Goal: Use online tool/utility: Utilize a website feature to perform a specific function

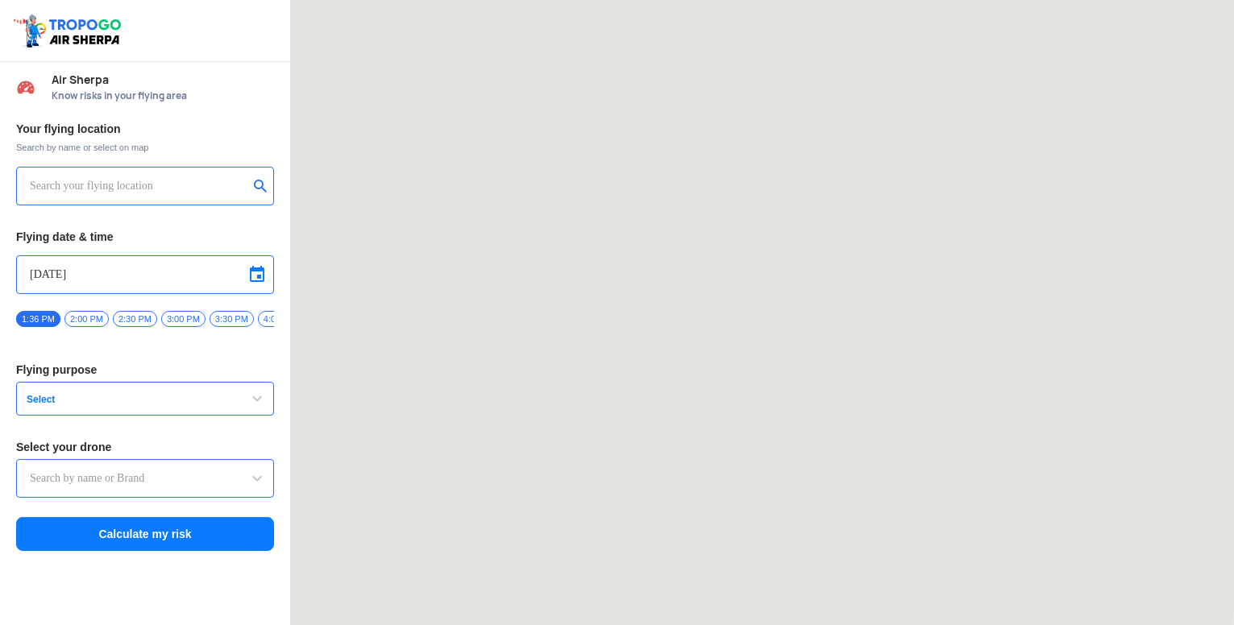
type input "Lookout VTOL_Tactical"
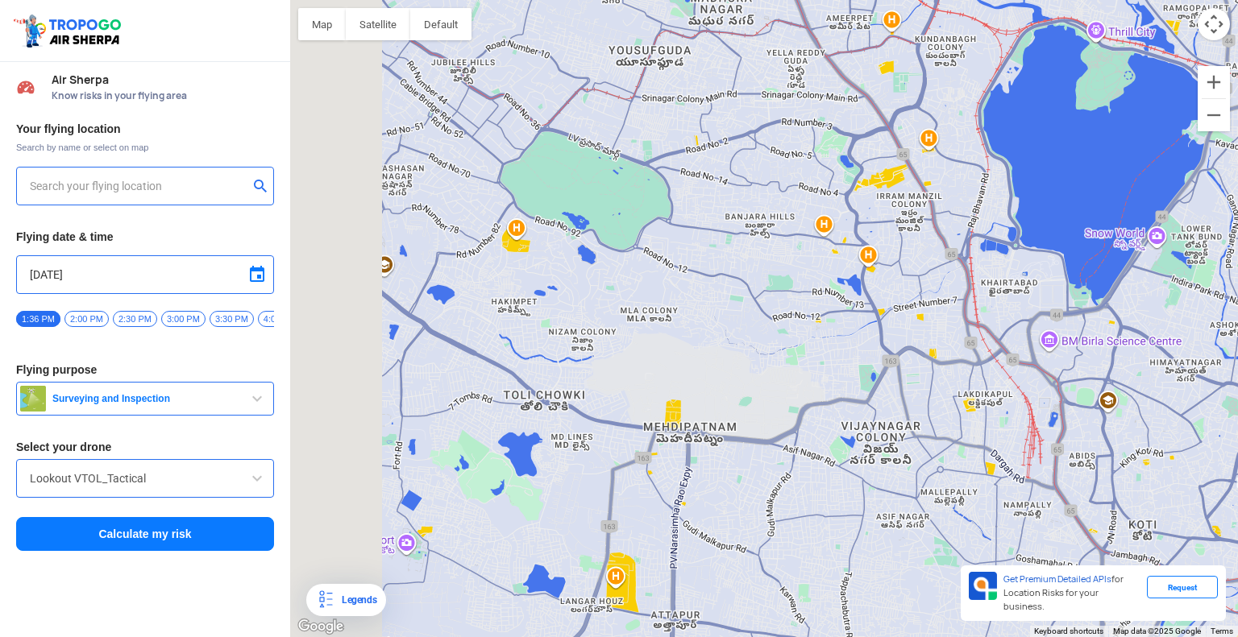
drag, startPoint x: 608, startPoint y: 400, endPoint x: 835, endPoint y: 355, distance: 230.9
click at [835, 355] on div at bounding box center [764, 318] width 948 height 637
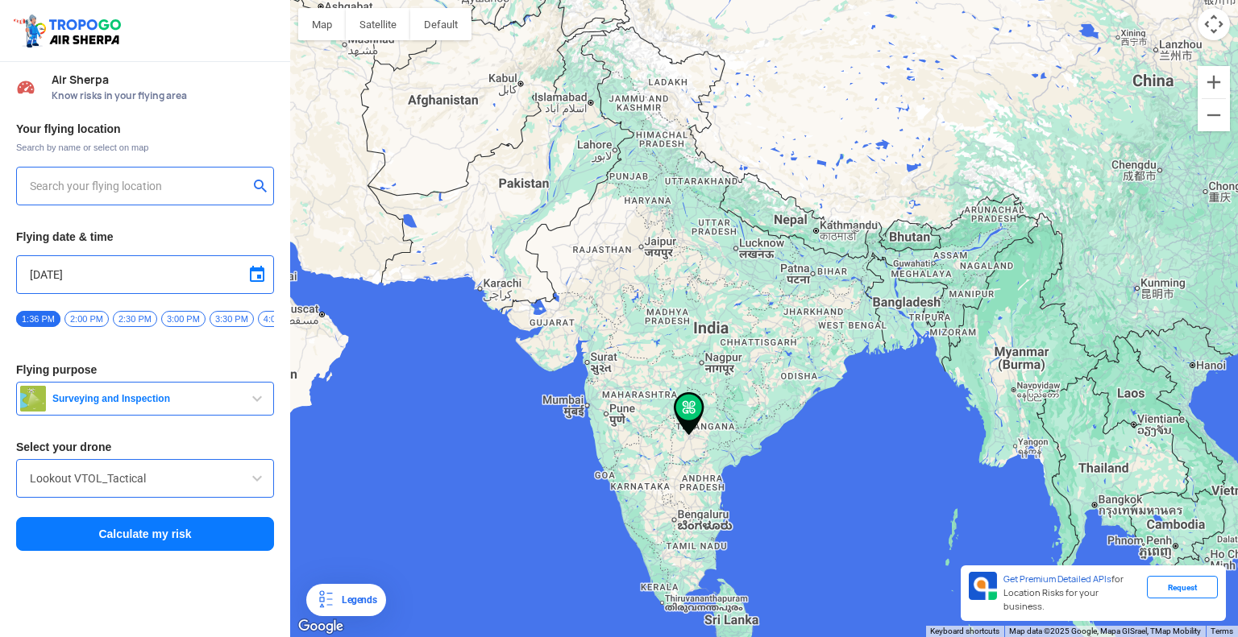
type input "Taher Manzil, [STREET_ADDRESS][PERSON_NAME]"
drag, startPoint x: 629, startPoint y: 167, endPoint x: 658, endPoint y: 351, distance: 186.0
click at [658, 351] on div at bounding box center [764, 318] width 948 height 637
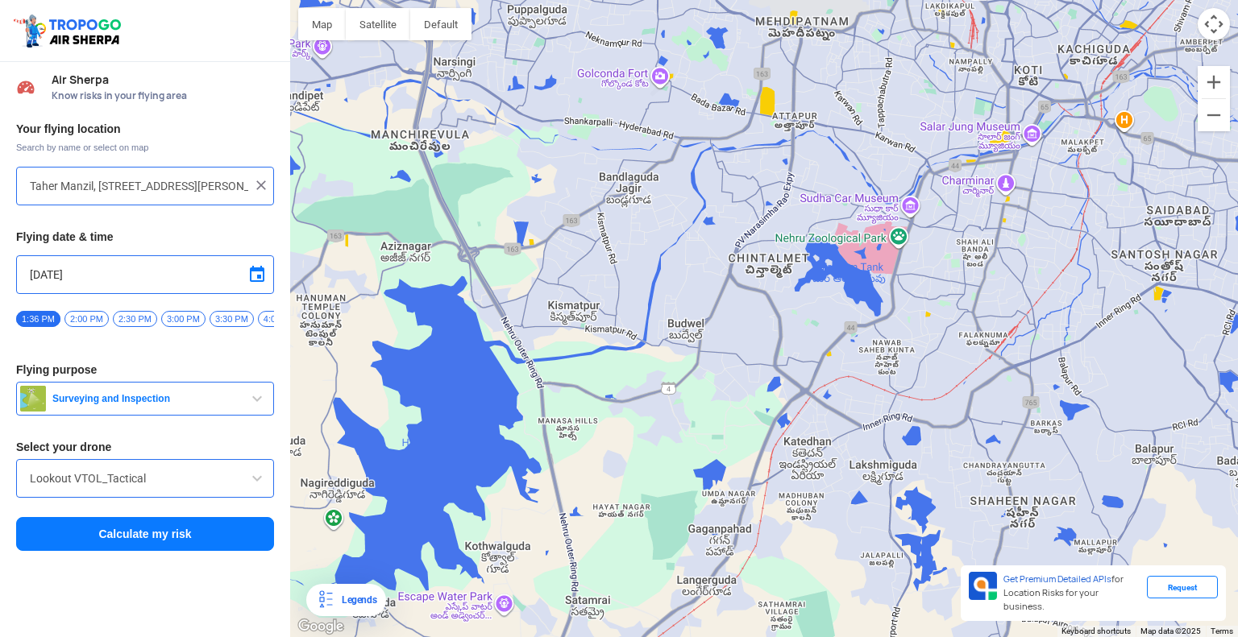
drag, startPoint x: 691, startPoint y: 165, endPoint x: 677, endPoint y: 327, distance: 162.6
click at [677, 327] on div at bounding box center [764, 318] width 948 height 637
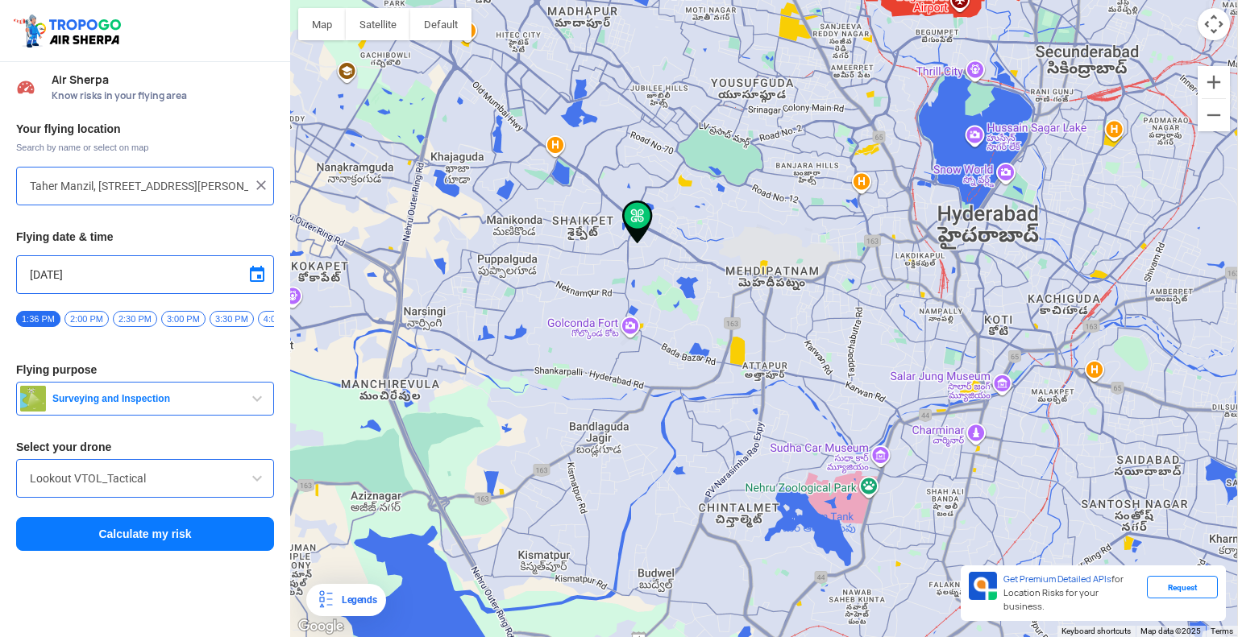
drag, startPoint x: 677, startPoint y: 327, endPoint x: 652, endPoint y: 583, distance: 257.5
click at [652, 583] on div at bounding box center [764, 318] width 948 height 637
click at [238, 405] on span "Surveying and Inspection" at bounding box center [146, 398] width 201 height 13
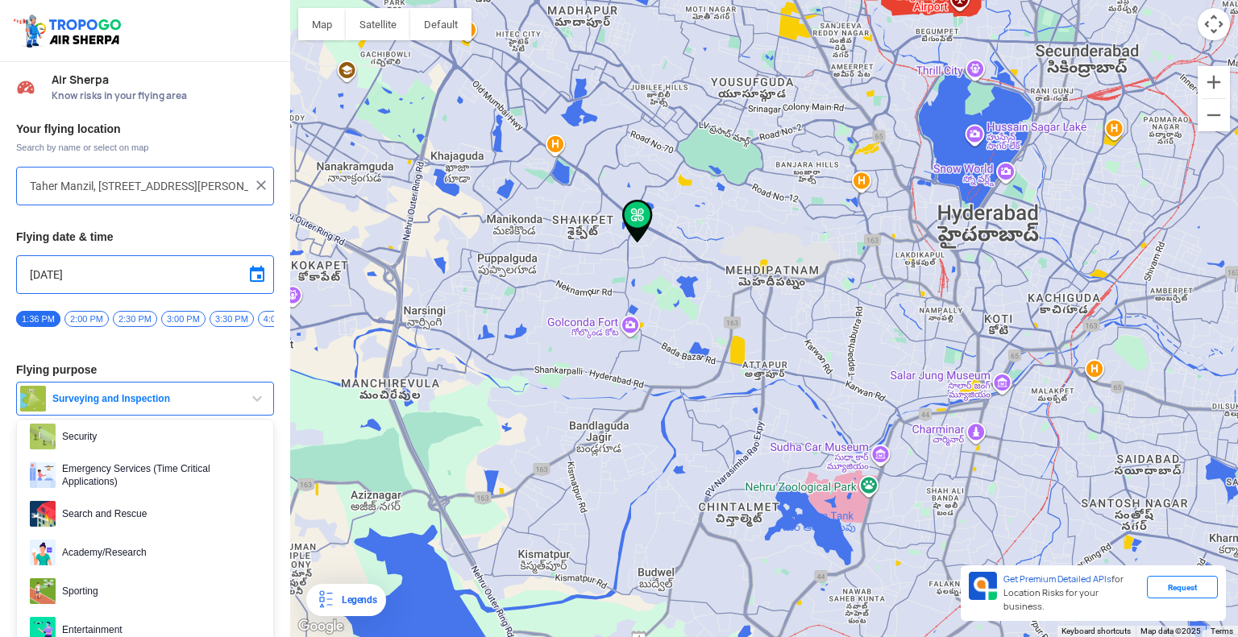
scroll to position [69, 0]
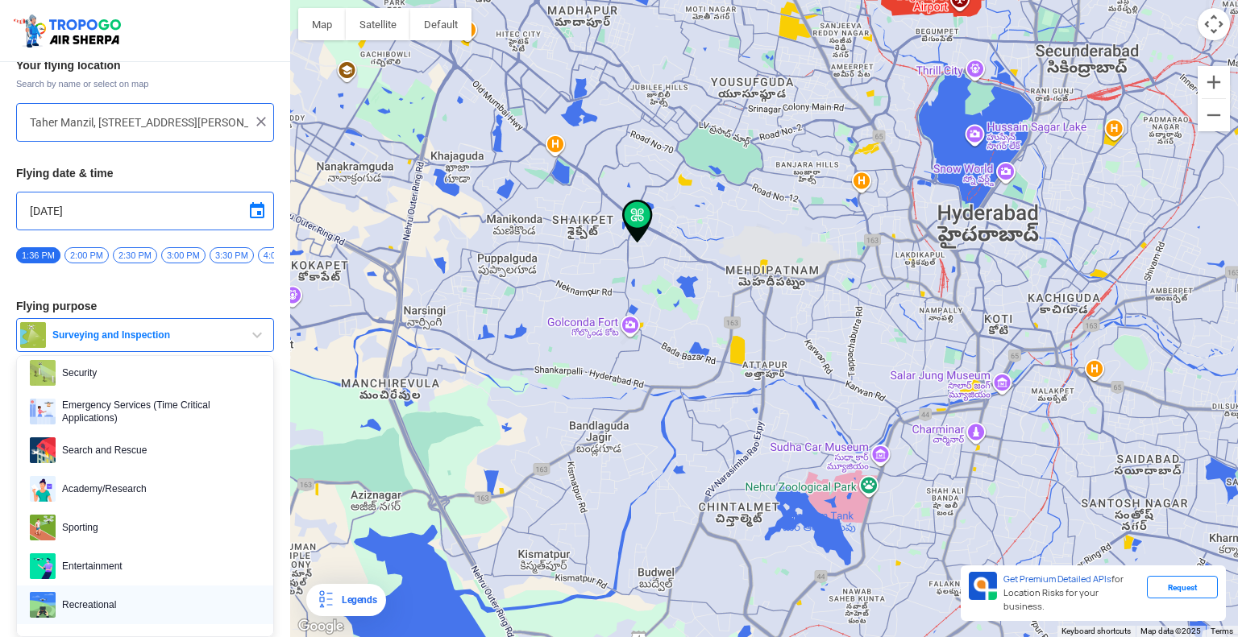
click at [123, 600] on span "Recreational" at bounding box center [158, 605] width 205 height 26
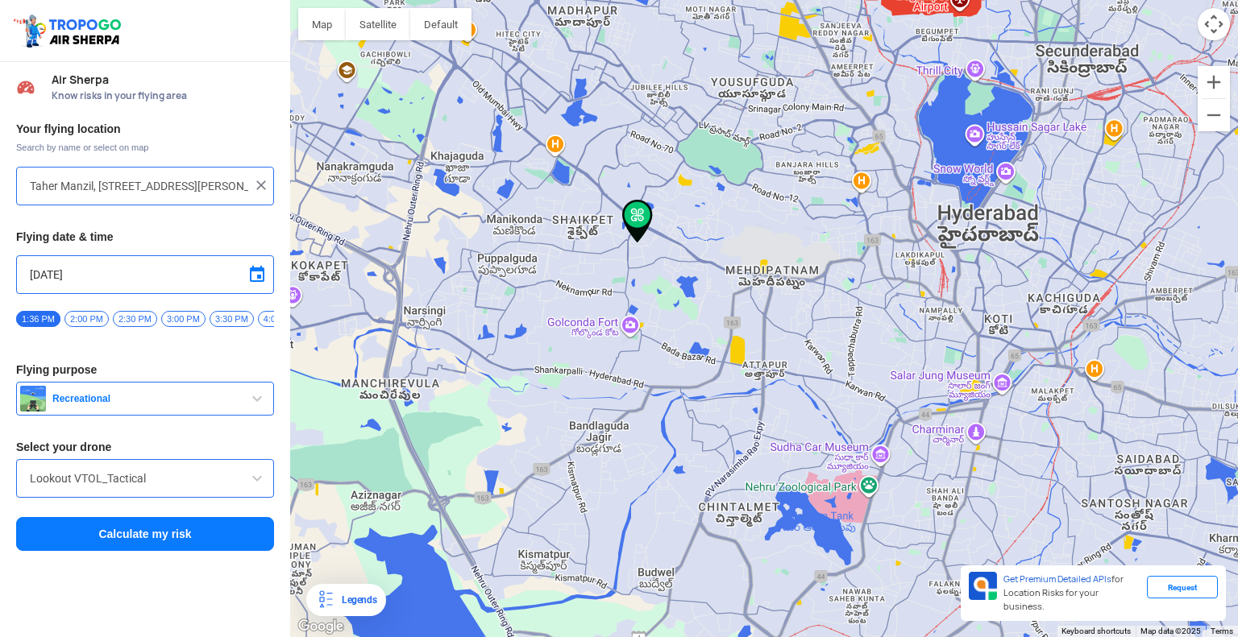
click at [154, 541] on button "Calculate my risk" at bounding box center [145, 534] width 258 height 34
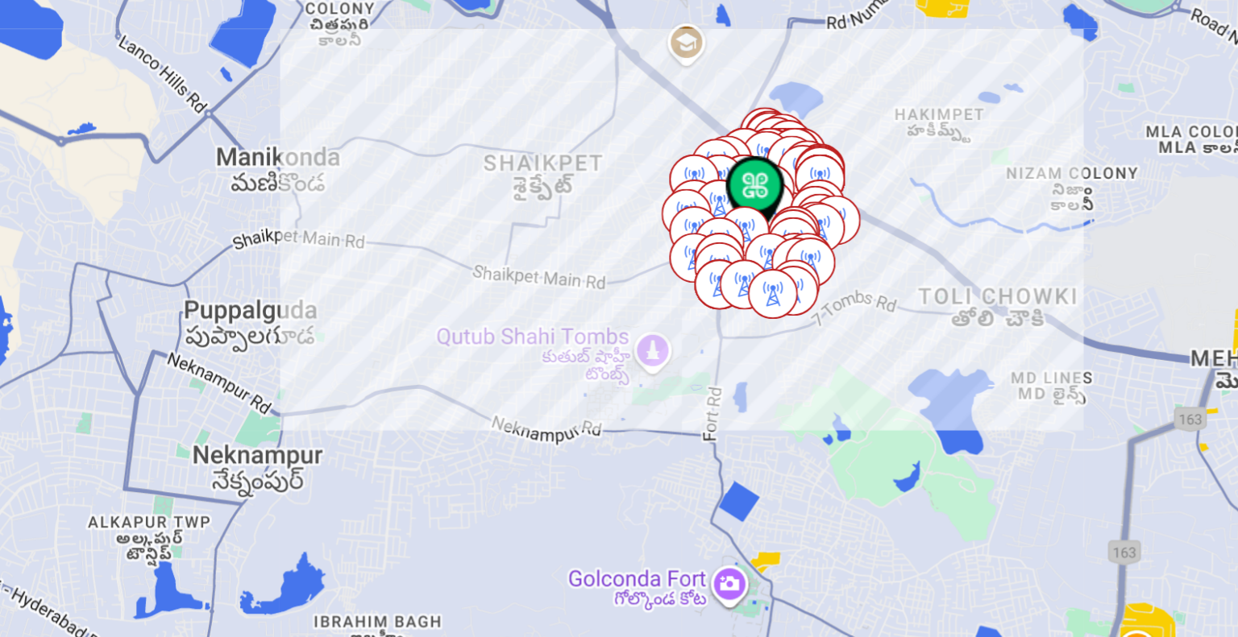
click at [711, 243] on img at bounding box center [711, 242] width 31 height 44
click at [699, 280] on img at bounding box center [706, 286] width 26 height 26
click at [764, 319] on div at bounding box center [1238, 319] width 948 height 0
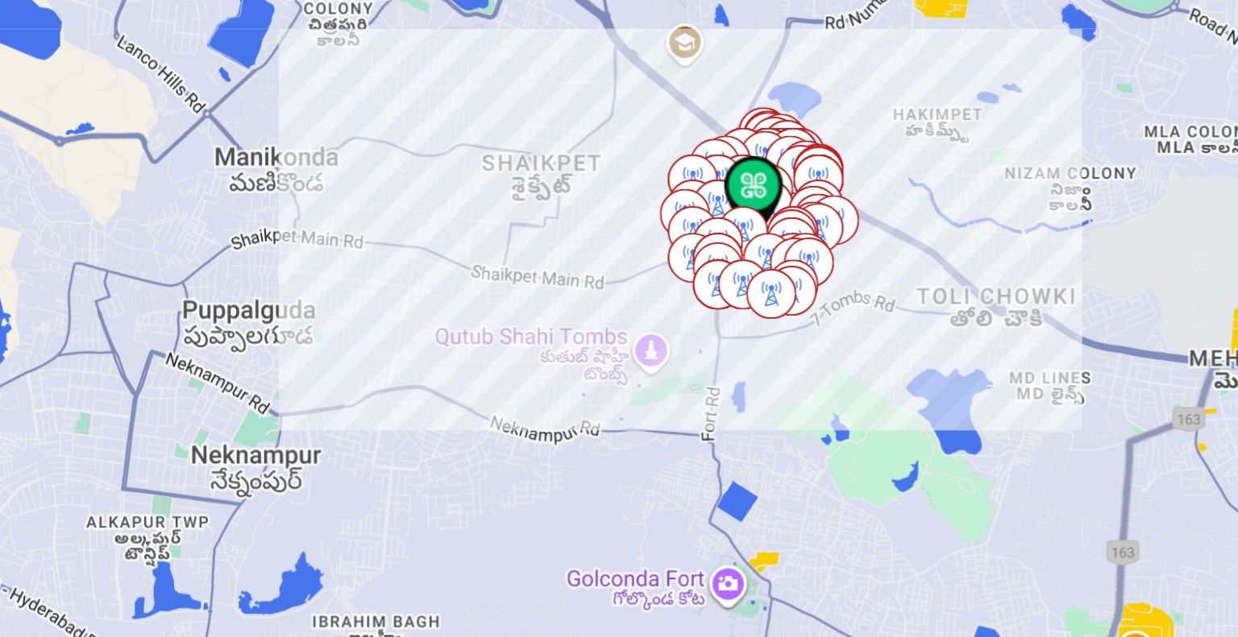
click at [913, 165] on div at bounding box center [764, 318] width 948 height 637
click at [348, 243] on div at bounding box center [764, 318] width 948 height 637
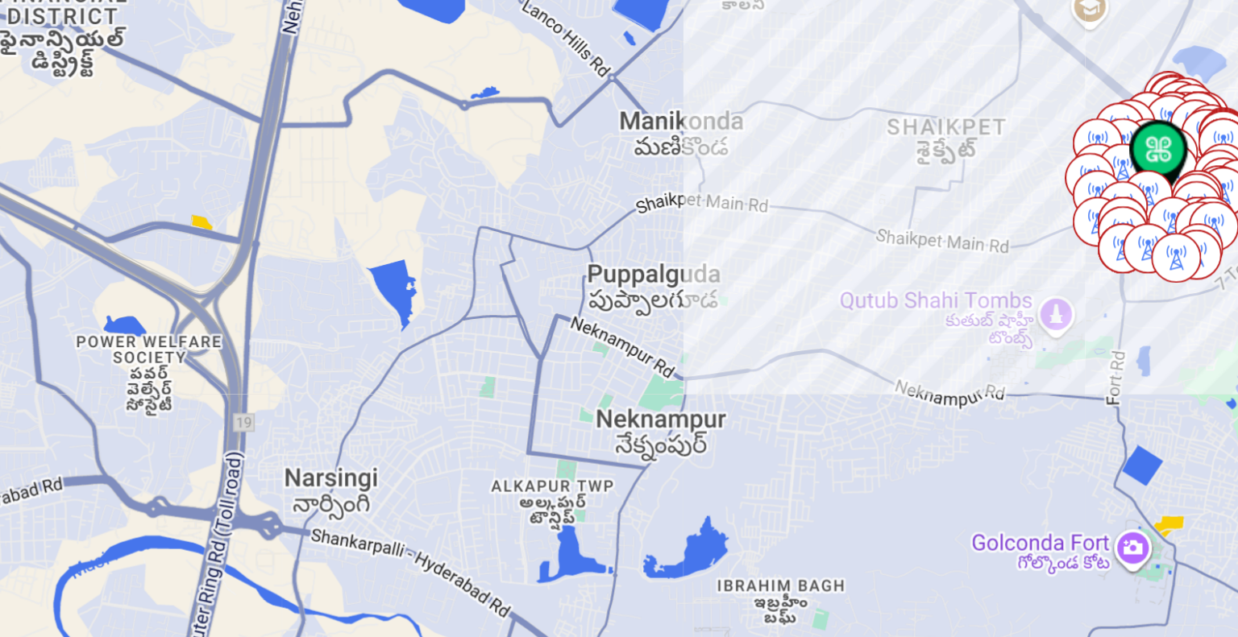
drag, startPoint x: 370, startPoint y: 238, endPoint x: 579, endPoint y: 219, distance: 209.5
click at [579, 219] on div at bounding box center [764, 318] width 948 height 637
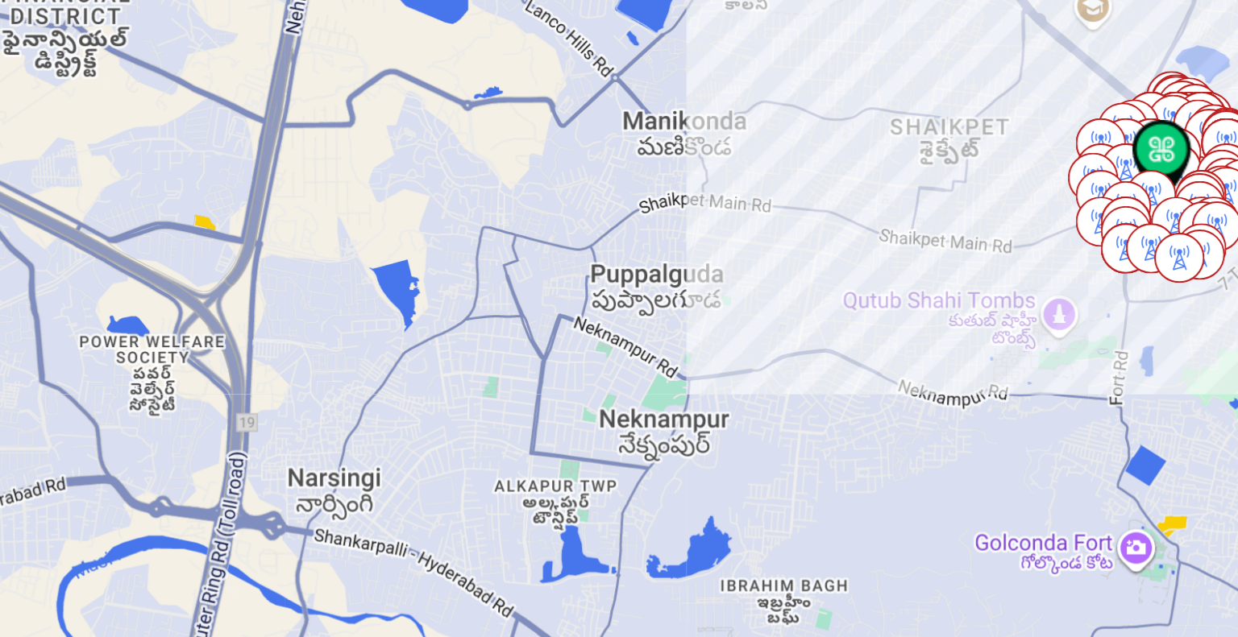
click at [329, 168] on div at bounding box center [764, 318] width 948 height 637
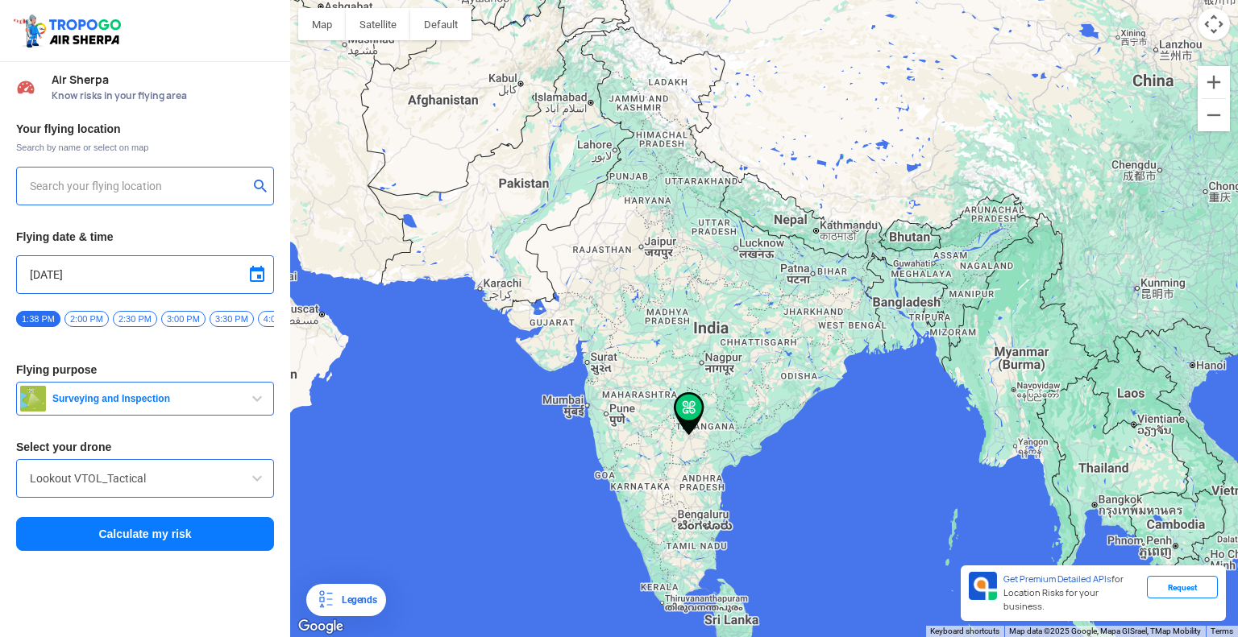
type input "Taher Manzil, [STREET_ADDRESS][PERSON_NAME]"
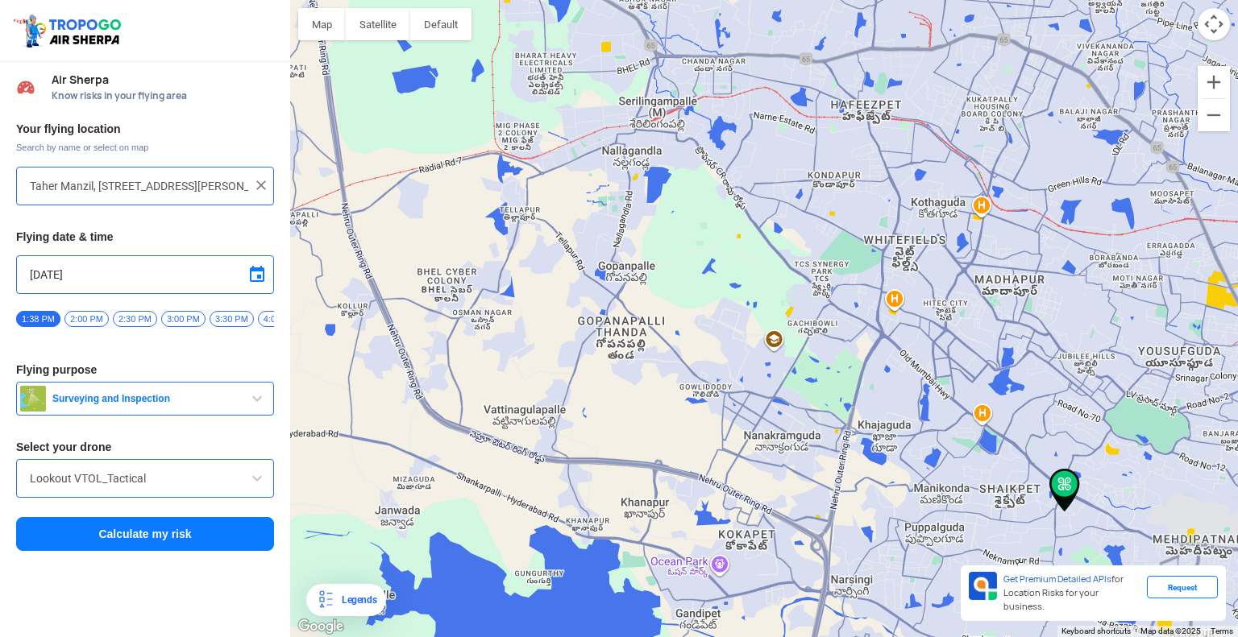
drag, startPoint x: 849, startPoint y: 476, endPoint x: 561, endPoint y: 304, distance: 335.4
click at [561, 304] on div at bounding box center [764, 318] width 948 height 637
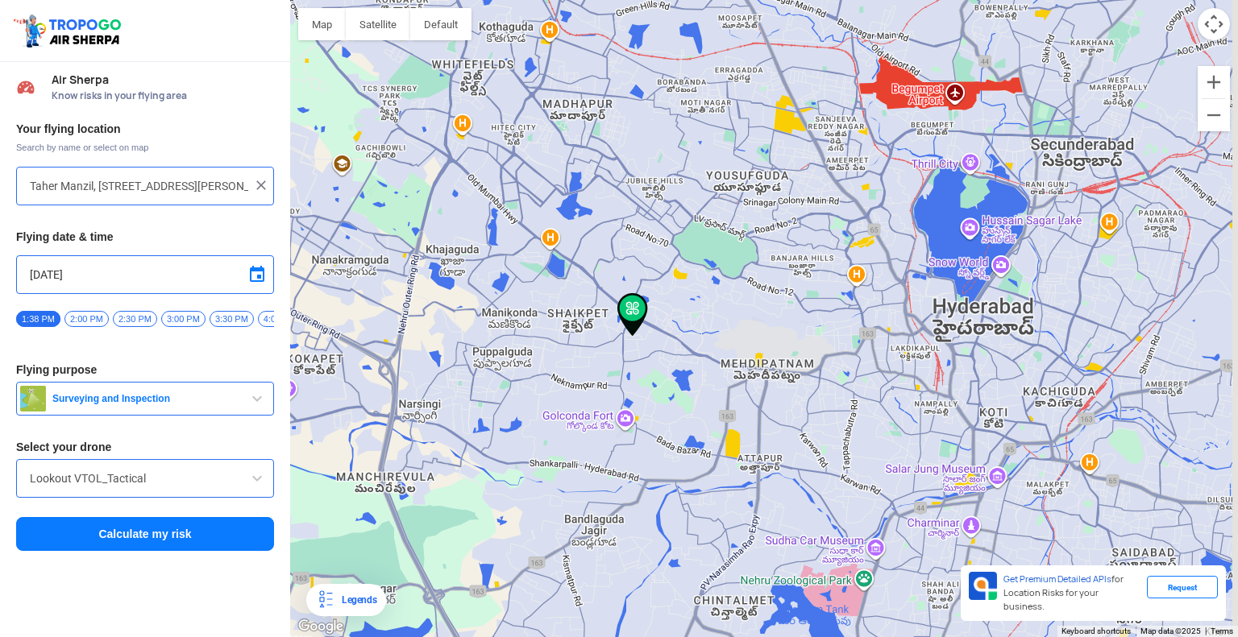
drag, startPoint x: 931, startPoint y: 413, endPoint x: 494, endPoint y: 234, distance: 472.0
click at [492, 234] on div at bounding box center [764, 318] width 948 height 637
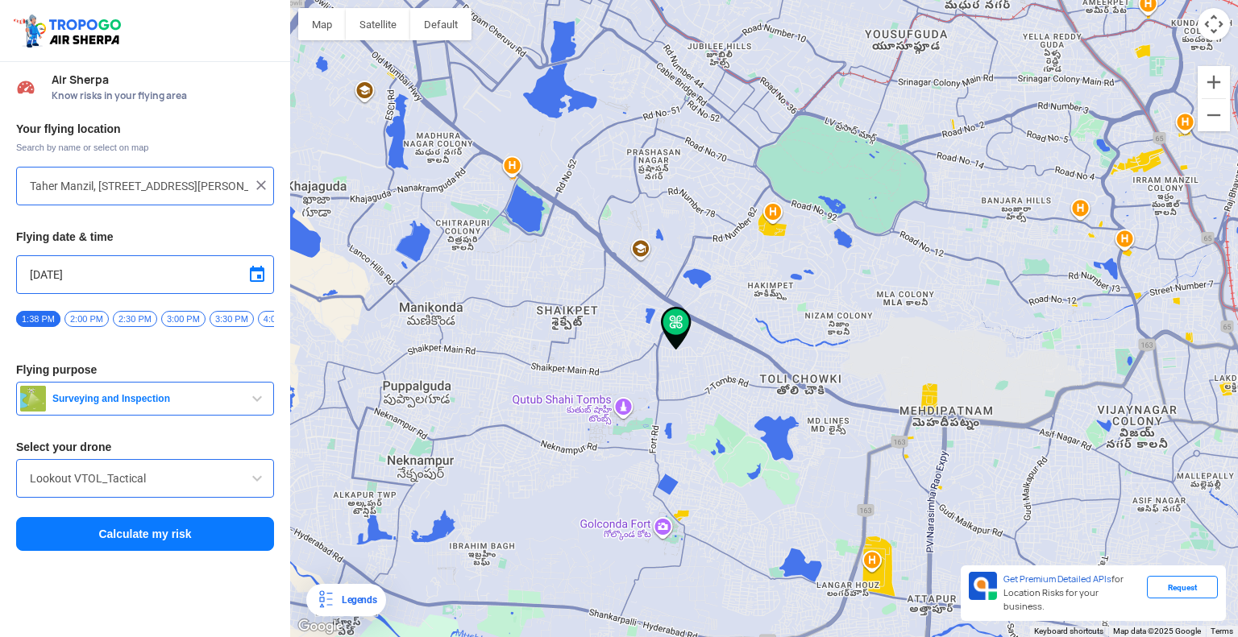
click at [232, 488] on input "Lookout VTOL_Tactical" at bounding box center [145, 478] width 230 height 19
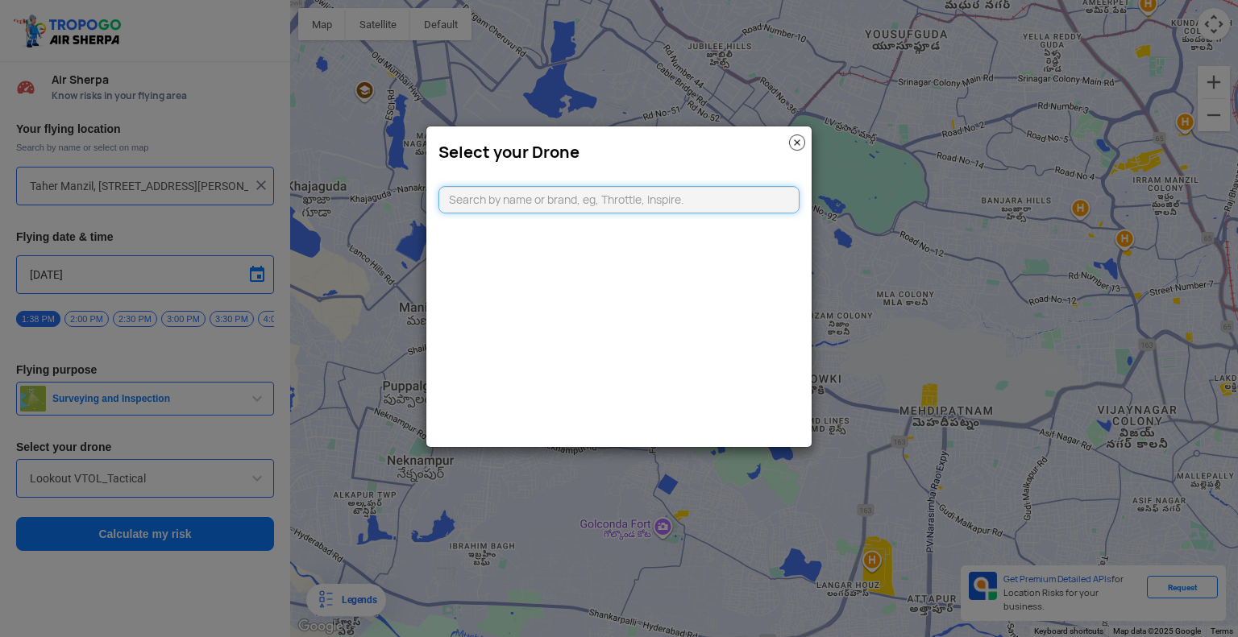
click at [232, 492] on modal-container "Select your Drone" at bounding box center [619, 318] width 1238 height 637
type input "dji mini"
click at [577, 228] on li "DJI Mini2" at bounding box center [619, 236] width 360 height 36
type input "DJI Mini2"
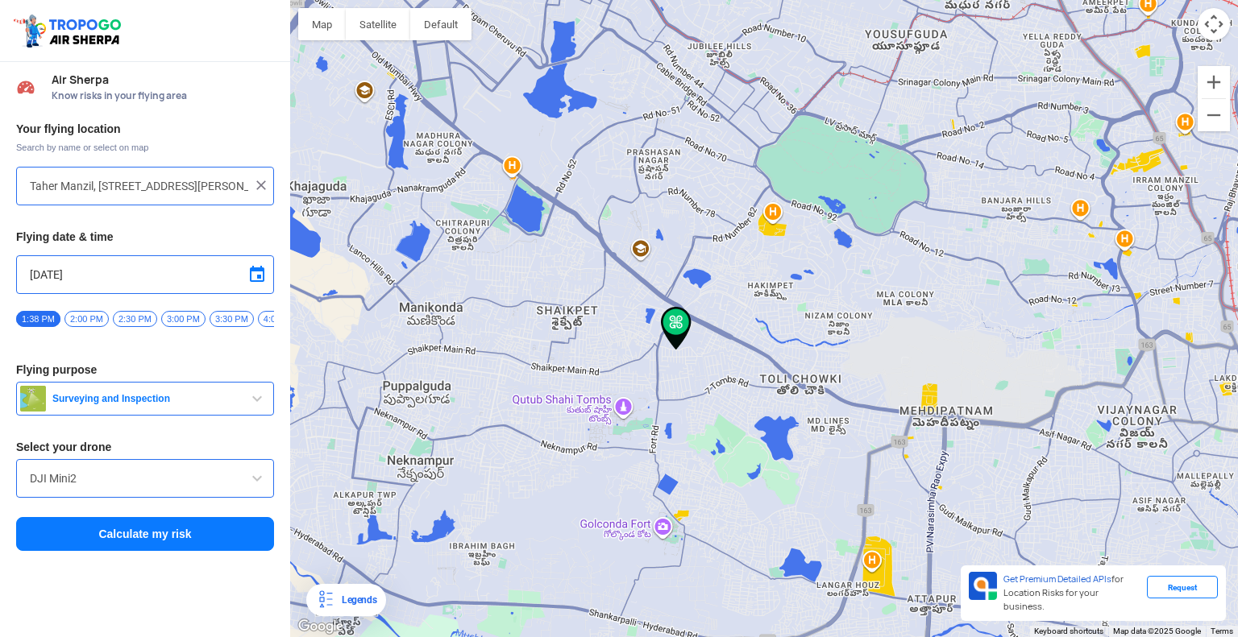
click at [181, 534] on button "Calculate my risk" at bounding box center [145, 534] width 258 height 34
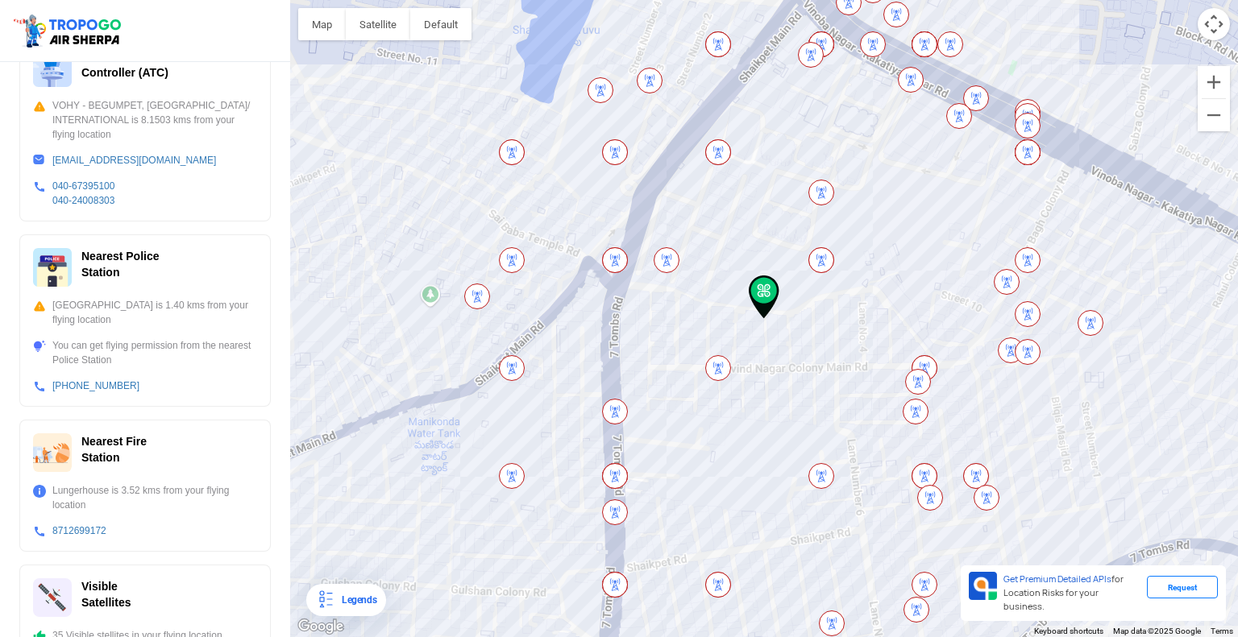
scroll to position [489, 0]
click at [153, 441] on div "Nearest Fire Station" at bounding box center [145, 449] width 224 height 39
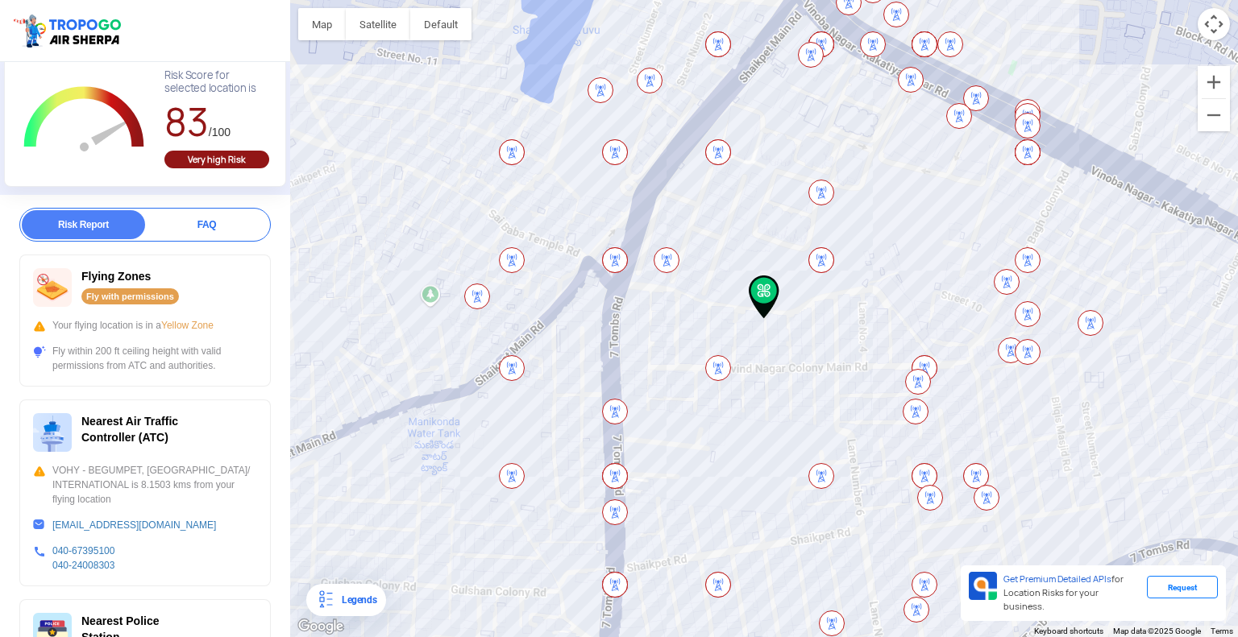
scroll to position [122, 0]
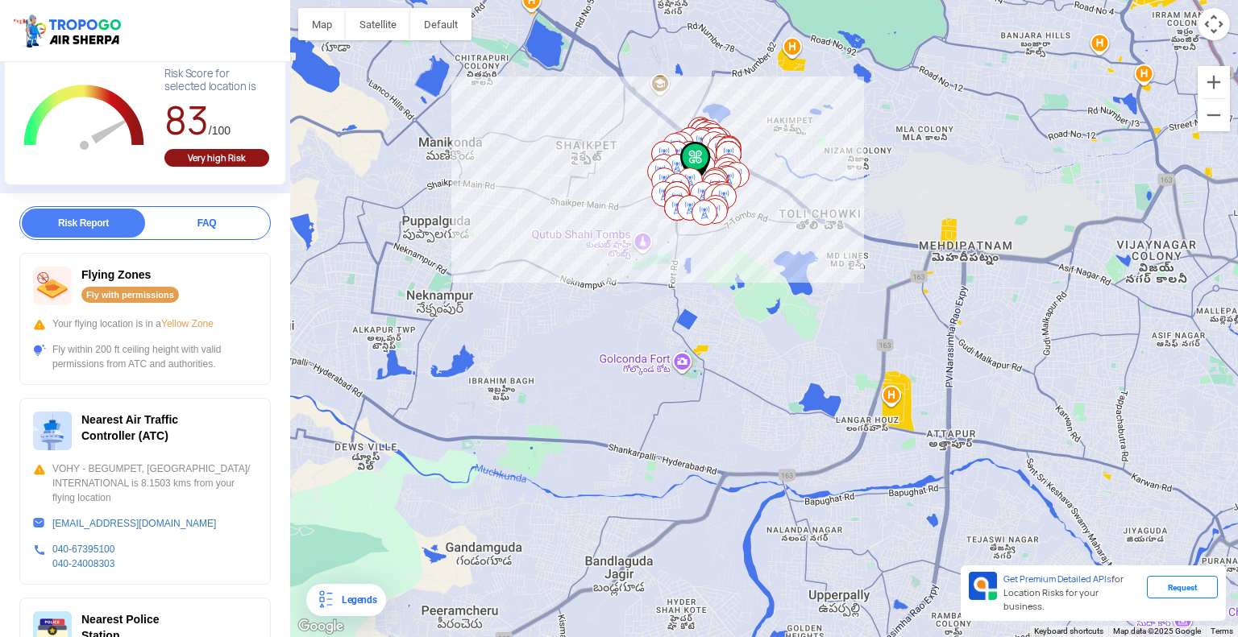
drag, startPoint x: 936, startPoint y: 257, endPoint x: 655, endPoint y: 112, distance: 315.7
click at [655, 236] on div at bounding box center [1020, 236] width 948 height 0
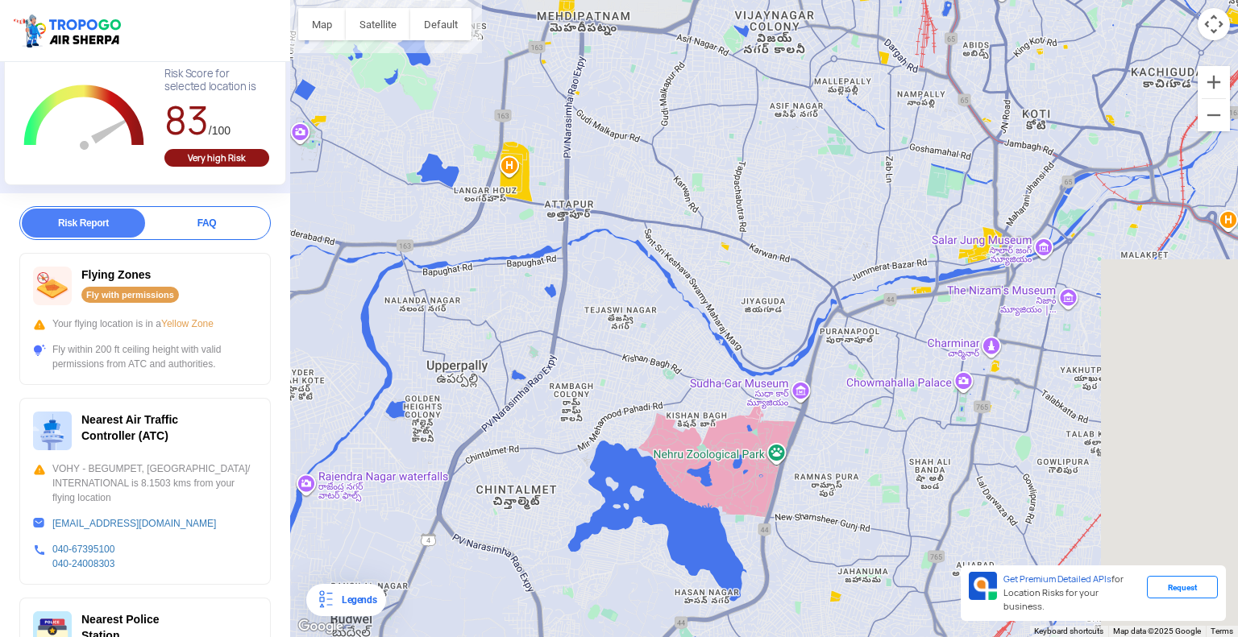
drag, startPoint x: 1064, startPoint y: 343, endPoint x: 793, endPoint y: 91, distance: 370.0
click at [793, 98] on div at bounding box center [764, 318] width 948 height 637
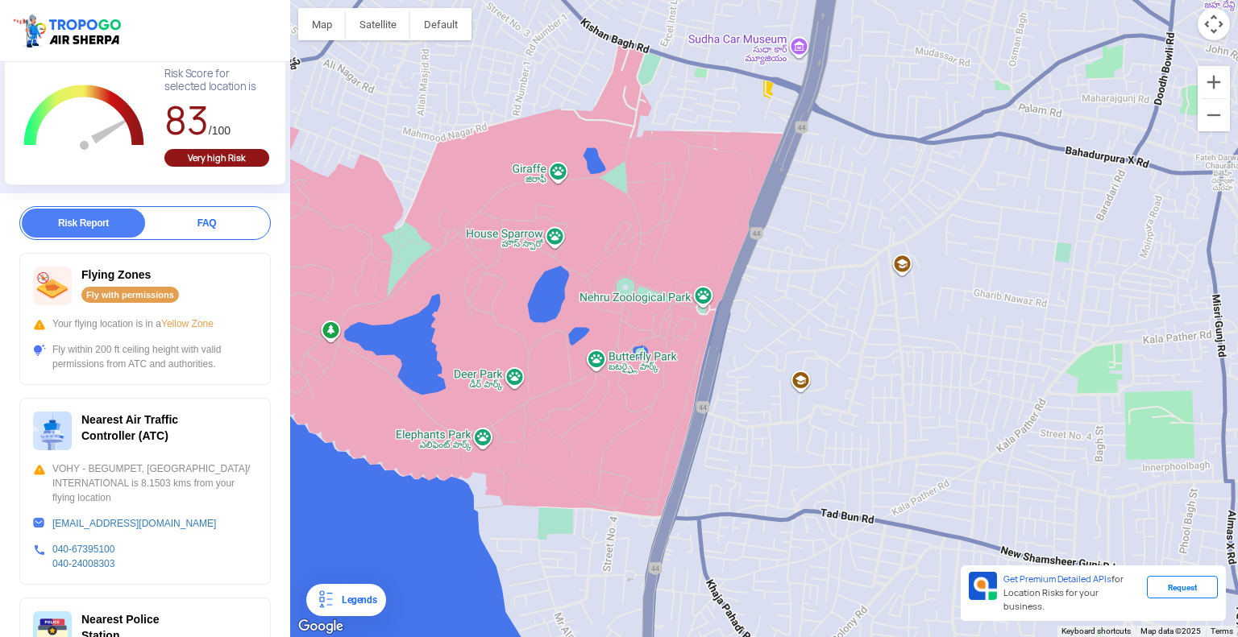
drag, startPoint x: 961, startPoint y: 464, endPoint x: 859, endPoint y: 236, distance: 250.0
click at [859, 236] on div at bounding box center [764, 318] width 948 height 637
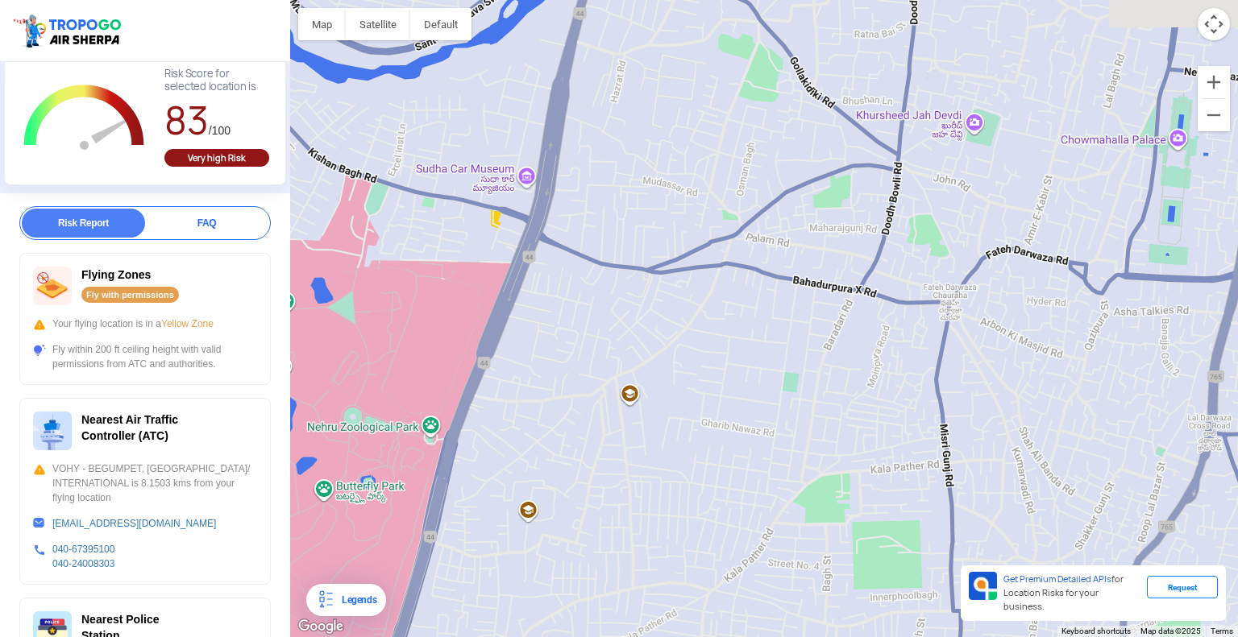
drag, startPoint x: 939, startPoint y: 373, endPoint x: 670, endPoint y: 501, distance: 298.1
click at [669, 505] on div at bounding box center [764, 318] width 948 height 637
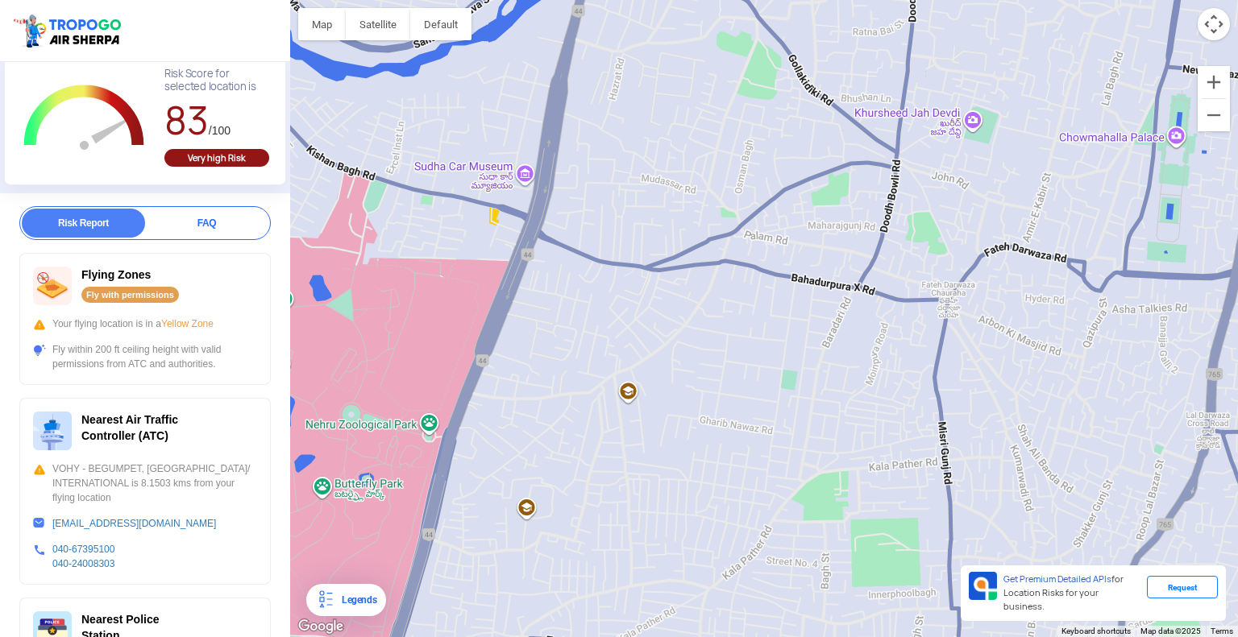
click at [724, 252] on div at bounding box center [764, 318] width 948 height 637
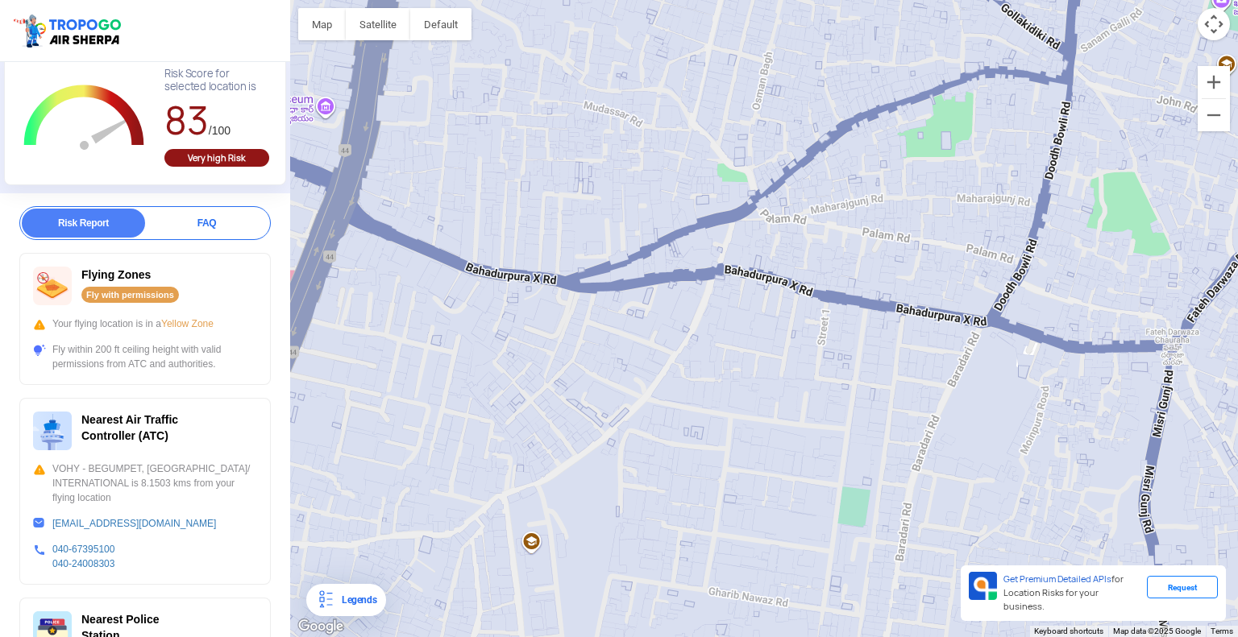
click at [724, 252] on div at bounding box center [764, 318] width 948 height 637
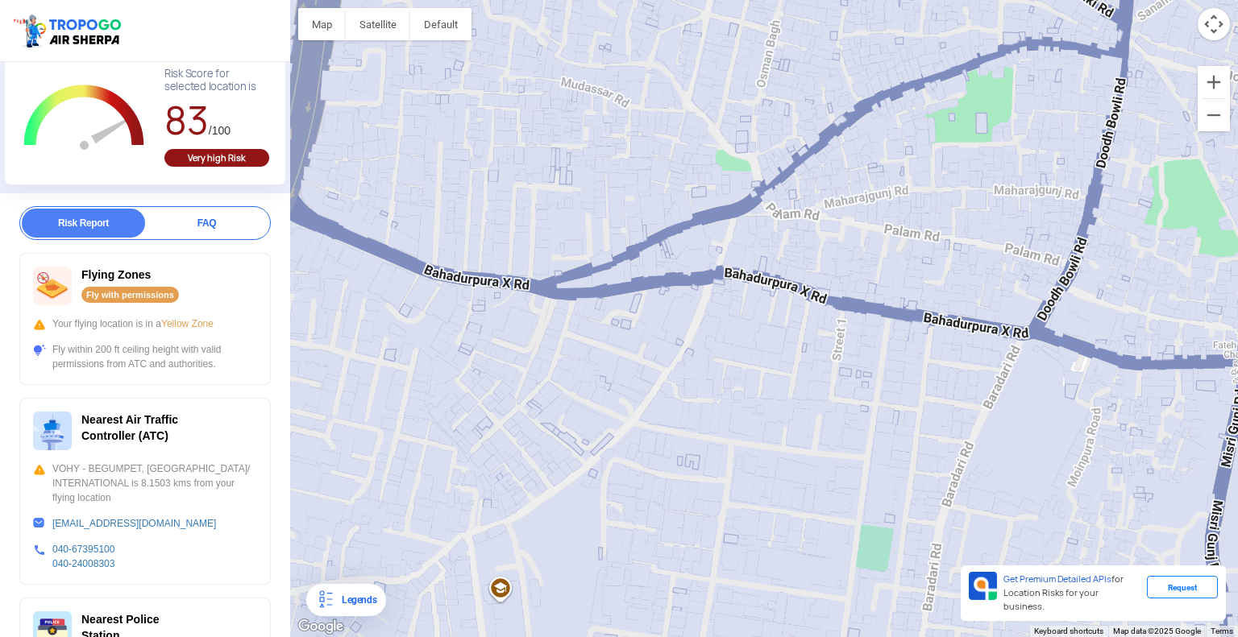
click at [724, 252] on div at bounding box center [764, 318] width 948 height 637
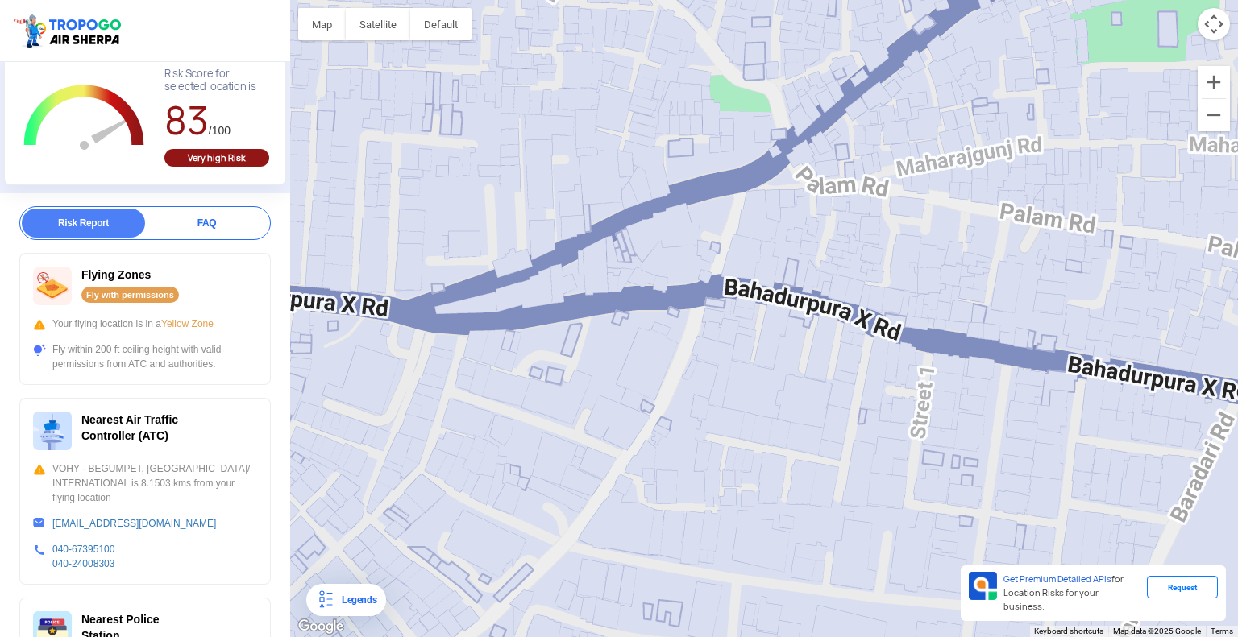
click at [724, 252] on div at bounding box center [764, 318] width 948 height 637
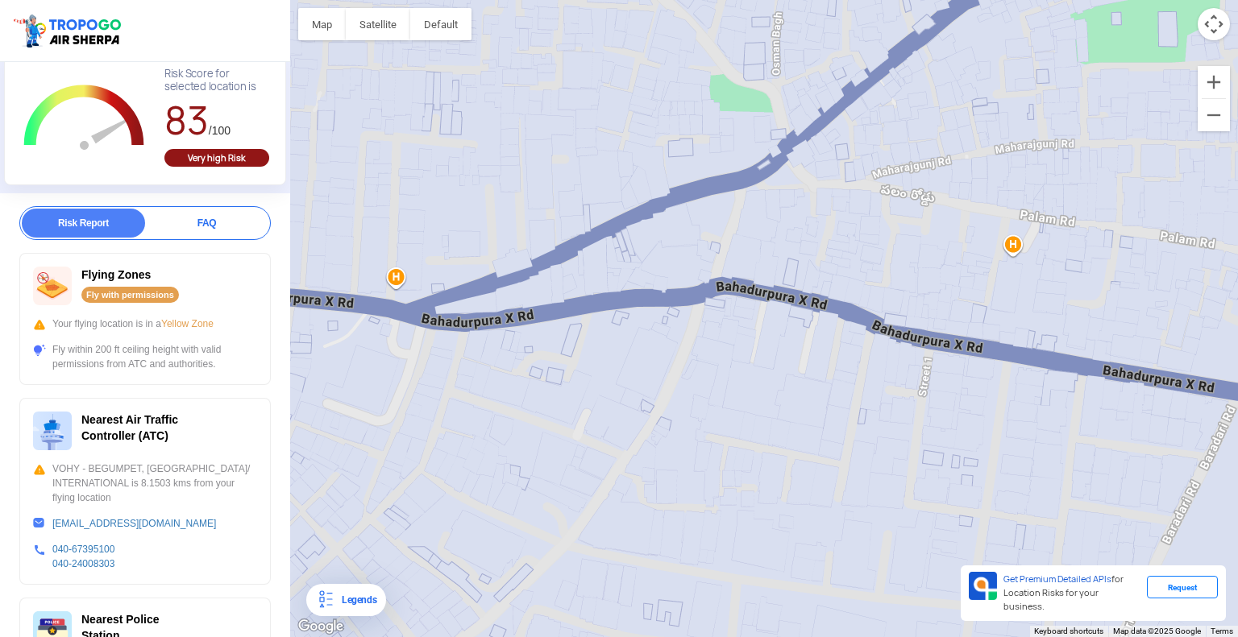
click at [724, 252] on div at bounding box center [764, 318] width 948 height 637
drag, startPoint x: 724, startPoint y: 252, endPoint x: 722, endPoint y: 241, distance: 11.5
click at [723, 242] on div at bounding box center [764, 318] width 948 height 637
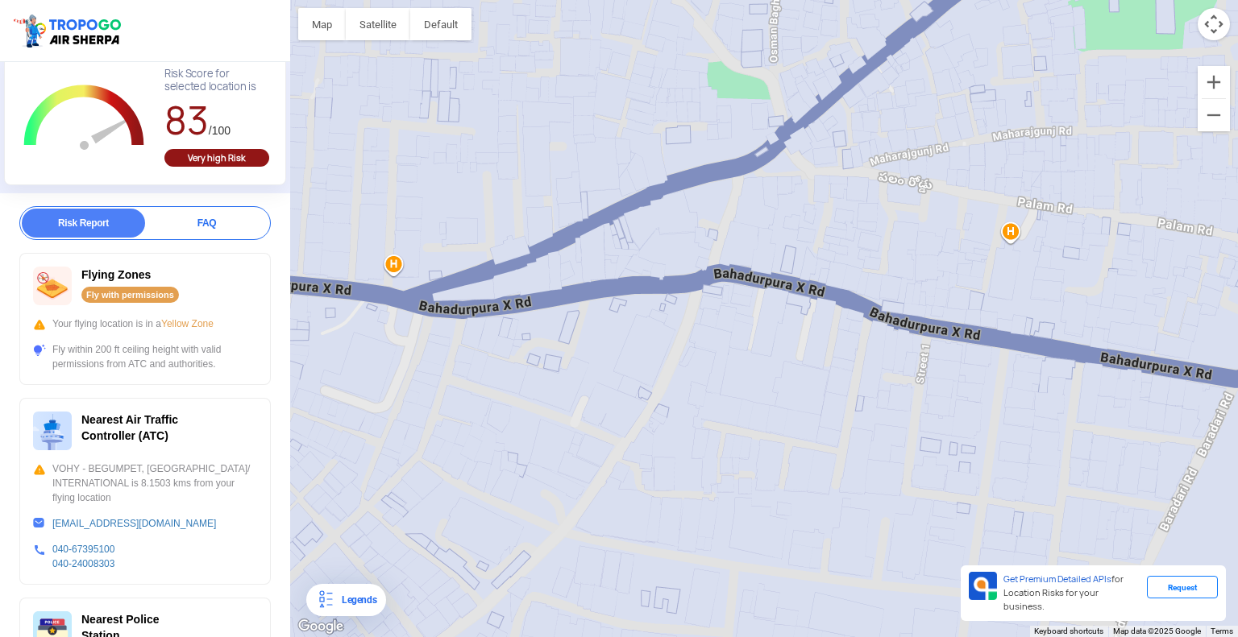
click at [719, 224] on div at bounding box center [764, 318] width 948 height 637
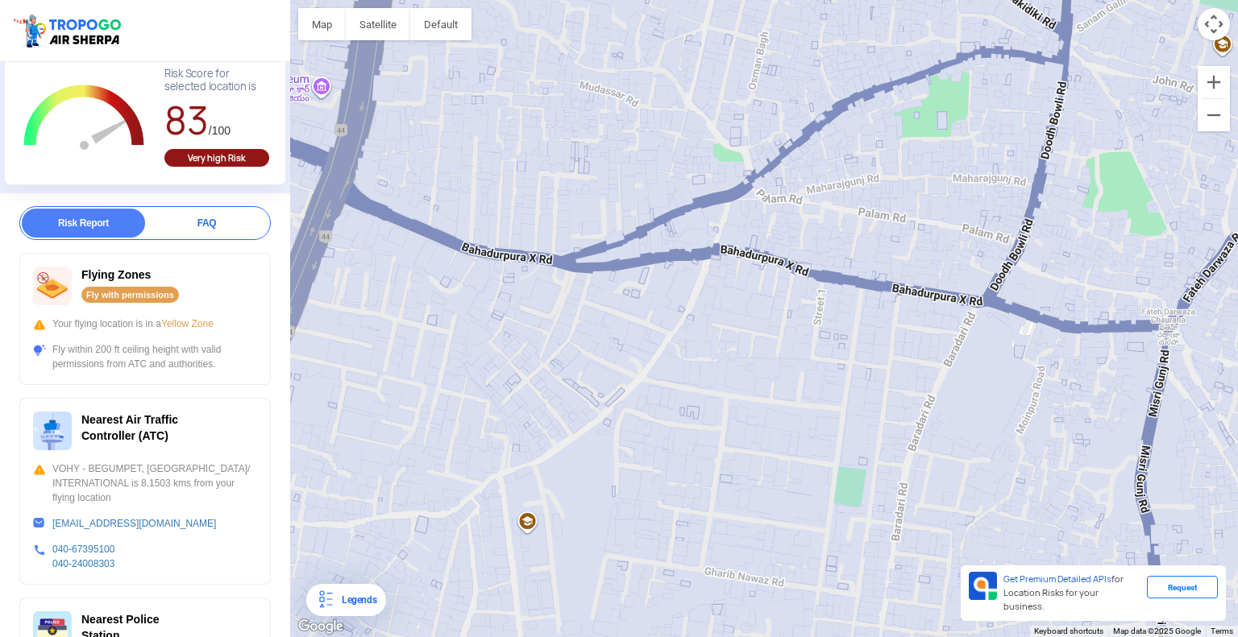
click at [719, 224] on div at bounding box center [764, 318] width 948 height 637
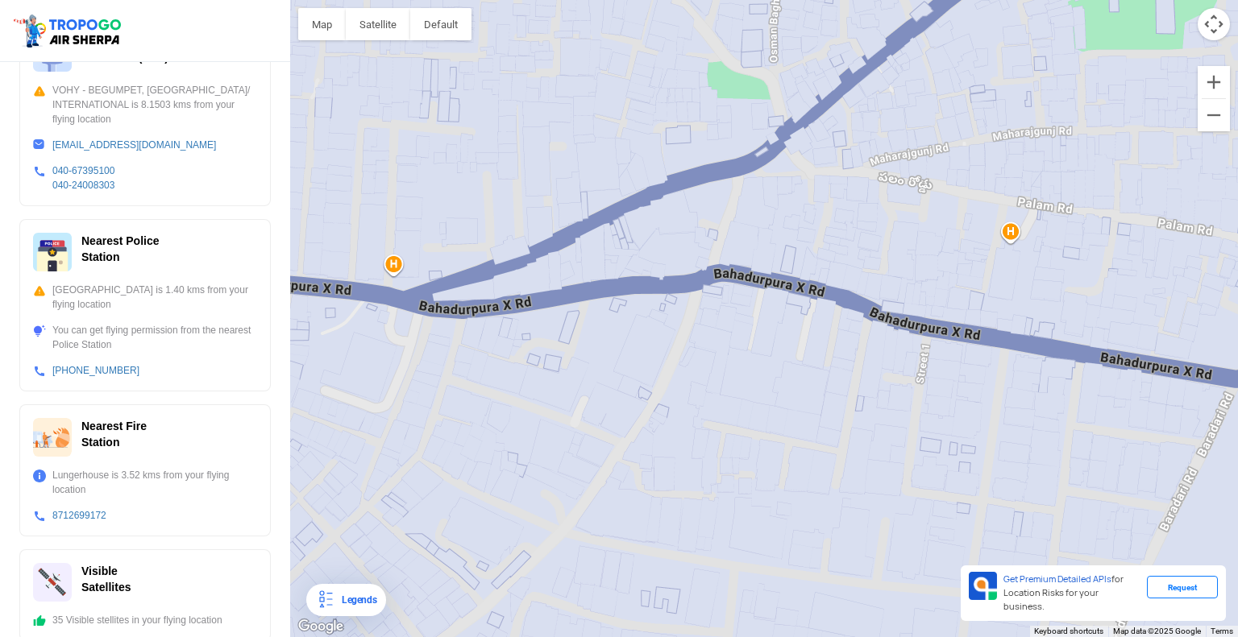
scroll to position [108, 0]
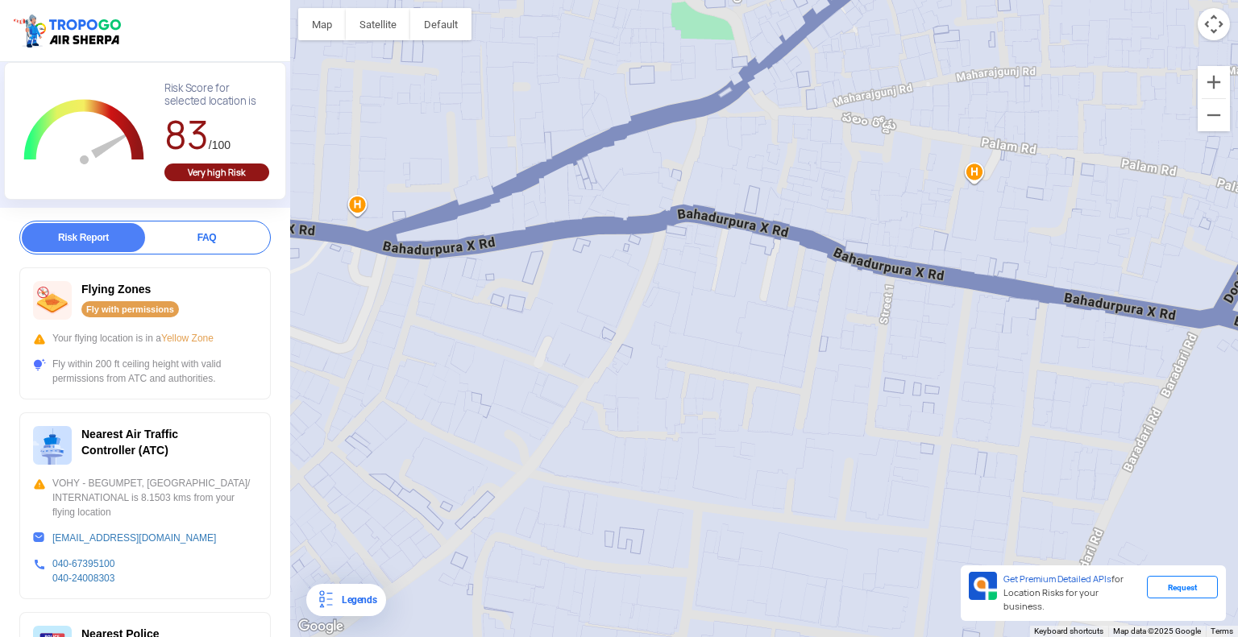
drag, startPoint x: 707, startPoint y: 229, endPoint x: 584, endPoint y: 187, distance: 129.5
click at [654, 171] on div at bounding box center [764, 318] width 948 height 637
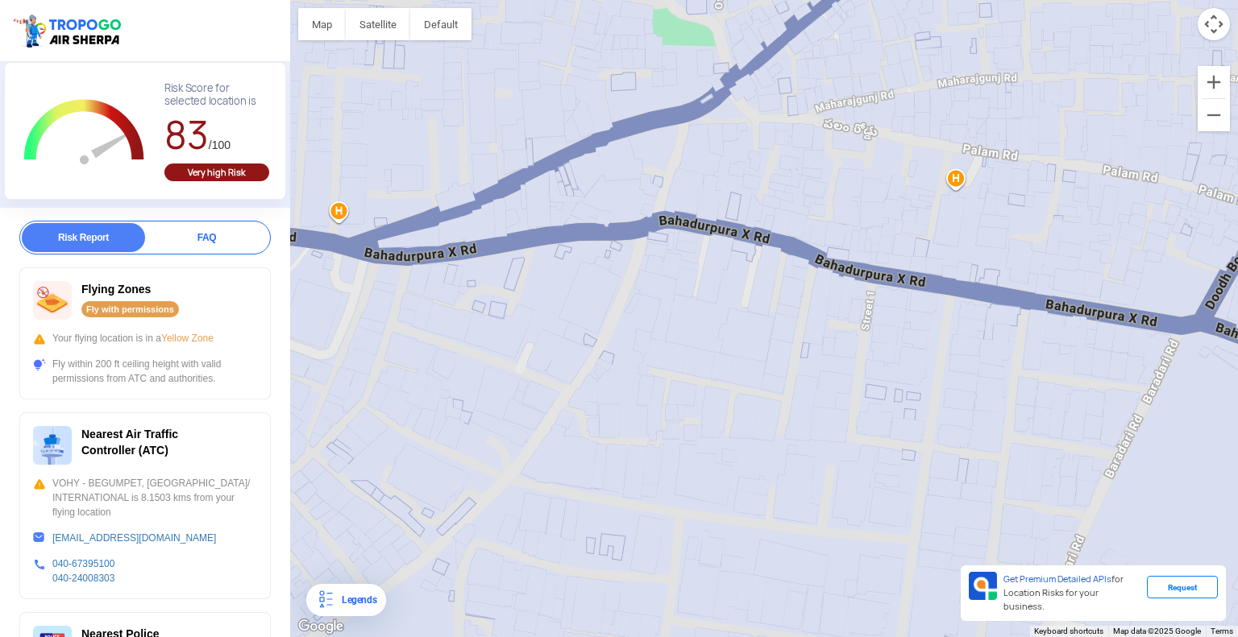
click at [159, 232] on div "Risk Report FAQ" at bounding box center [144, 238] width 251 height 34
drag, startPoint x: 183, startPoint y: 227, endPoint x: 192, endPoint y: 225, distance: 9.2
click at [187, 227] on div "FAQ" at bounding box center [206, 237] width 123 height 29
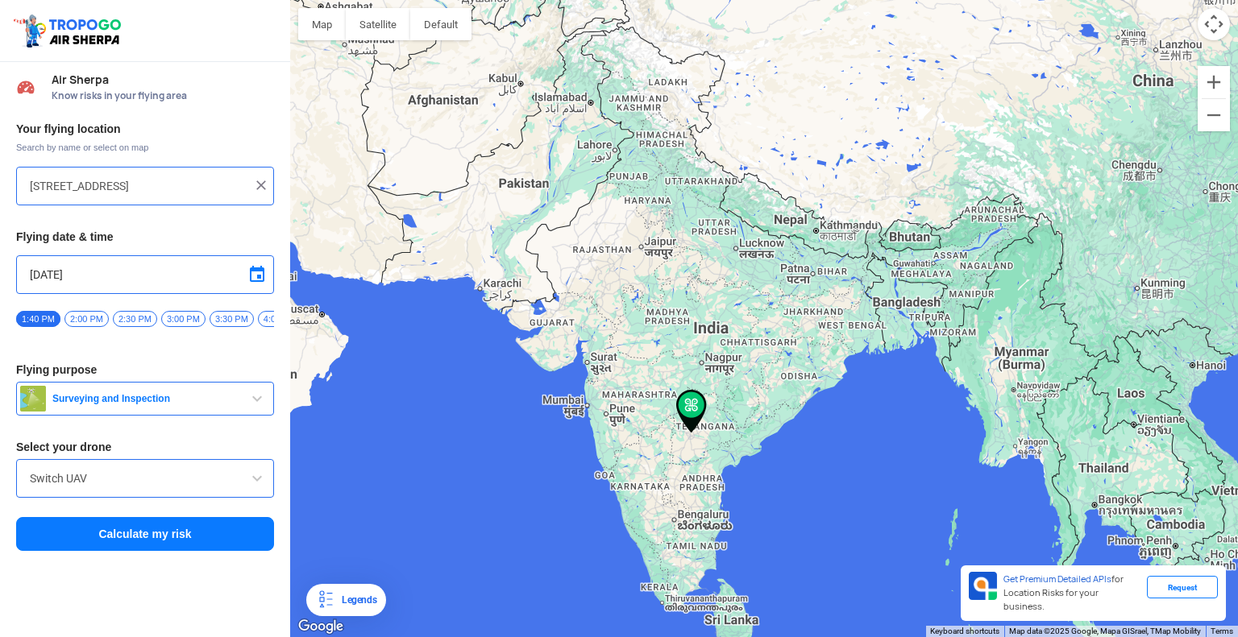
click at [239, 480] on input "Switch UAV" at bounding box center [145, 478] width 230 height 19
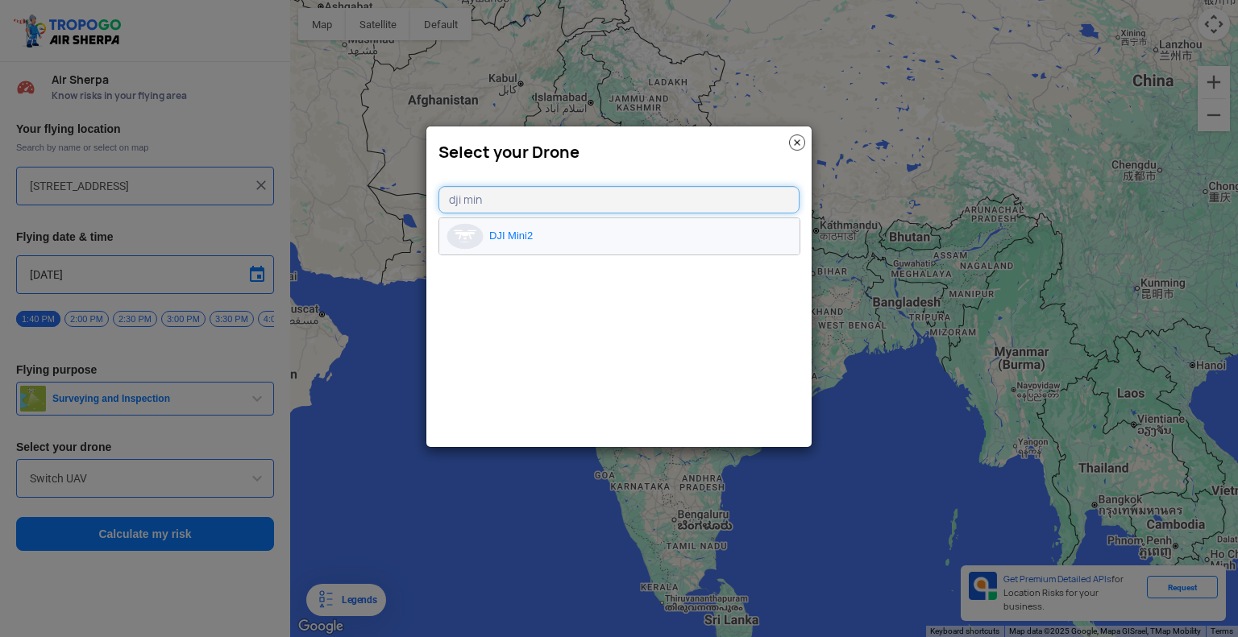
type input "dji min"
click at [557, 235] on li "DJI Mini2" at bounding box center [619, 236] width 360 height 36
type input "DJI Mini2"
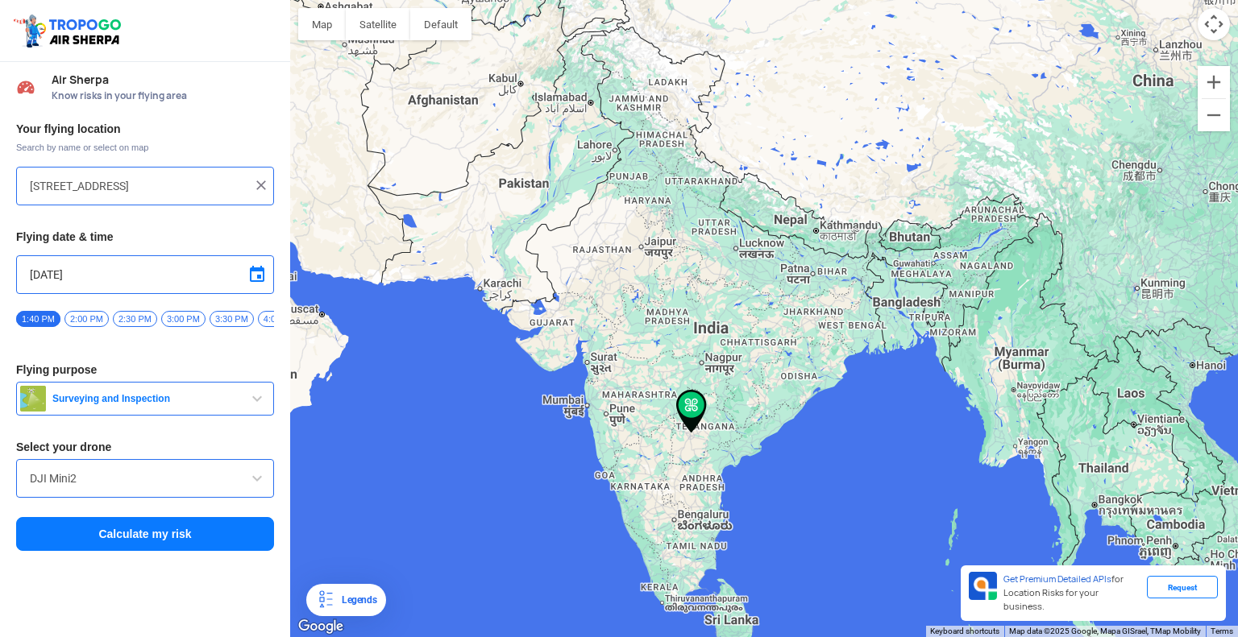
click at [220, 421] on div "Your flying location Search by name or select on map 5-9-350/96, Registration C…" at bounding box center [145, 337] width 290 height 447
click at [216, 425] on div "Your flying location Search by name or select on map 5-9-350/96, Registration C…" at bounding box center [145, 337] width 290 height 447
click at [231, 415] on button "Surveying and Inspection" at bounding box center [145, 399] width 258 height 34
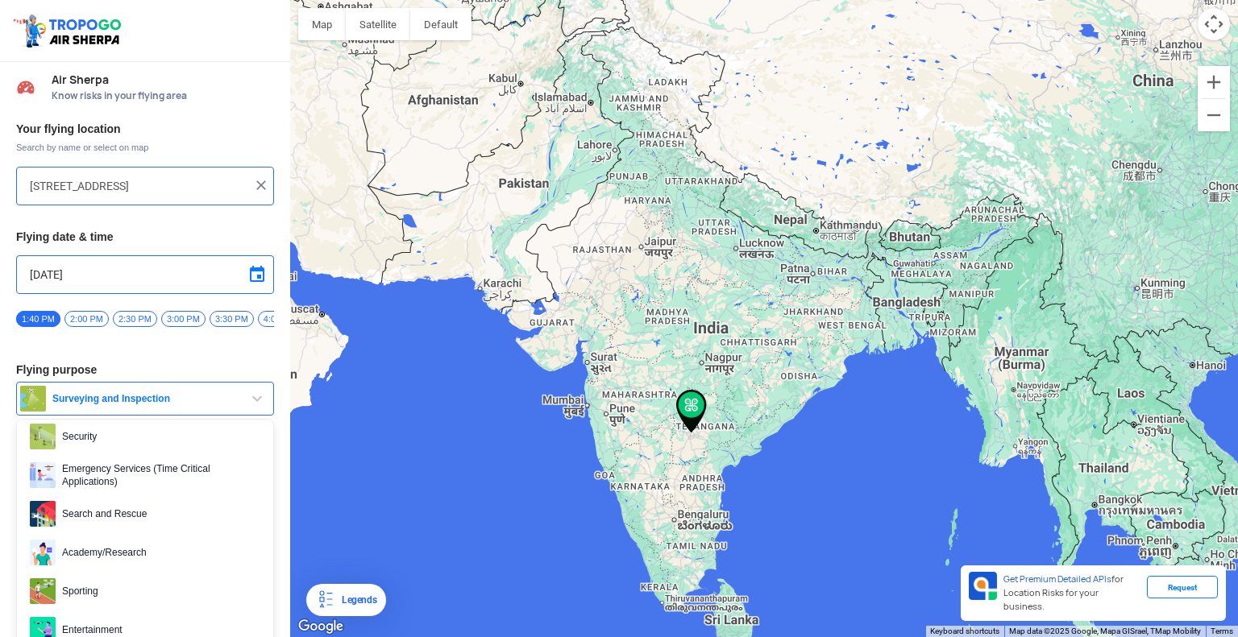
scroll to position [69, 0]
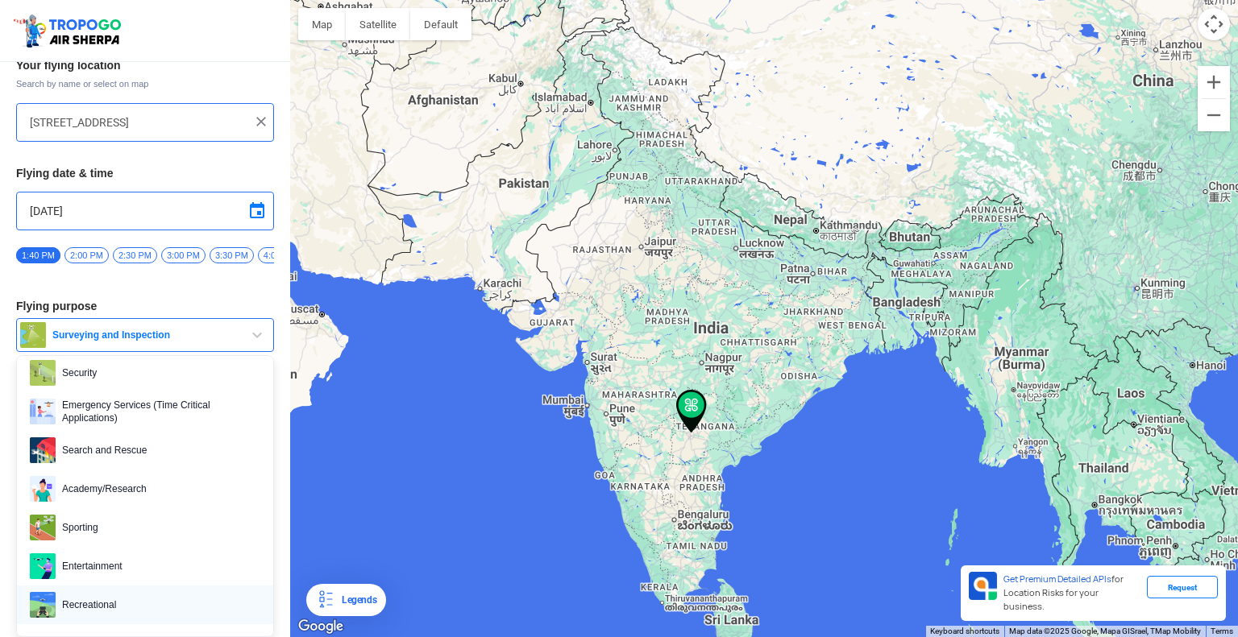
click at [122, 609] on span "Recreational" at bounding box center [158, 605] width 205 height 26
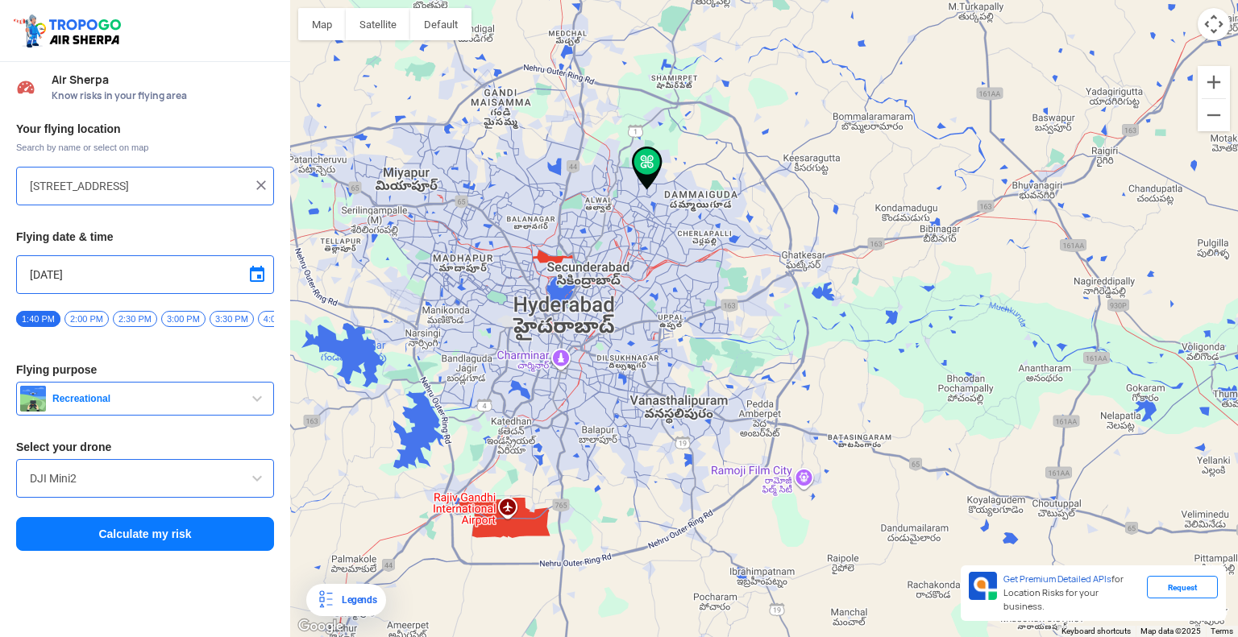
drag, startPoint x: 488, startPoint y: 407, endPoint x: 620, endPoint y: 326, distance: 155.5
click at [620, 326] on div at bounding box center [764, 318] width 948 height 637
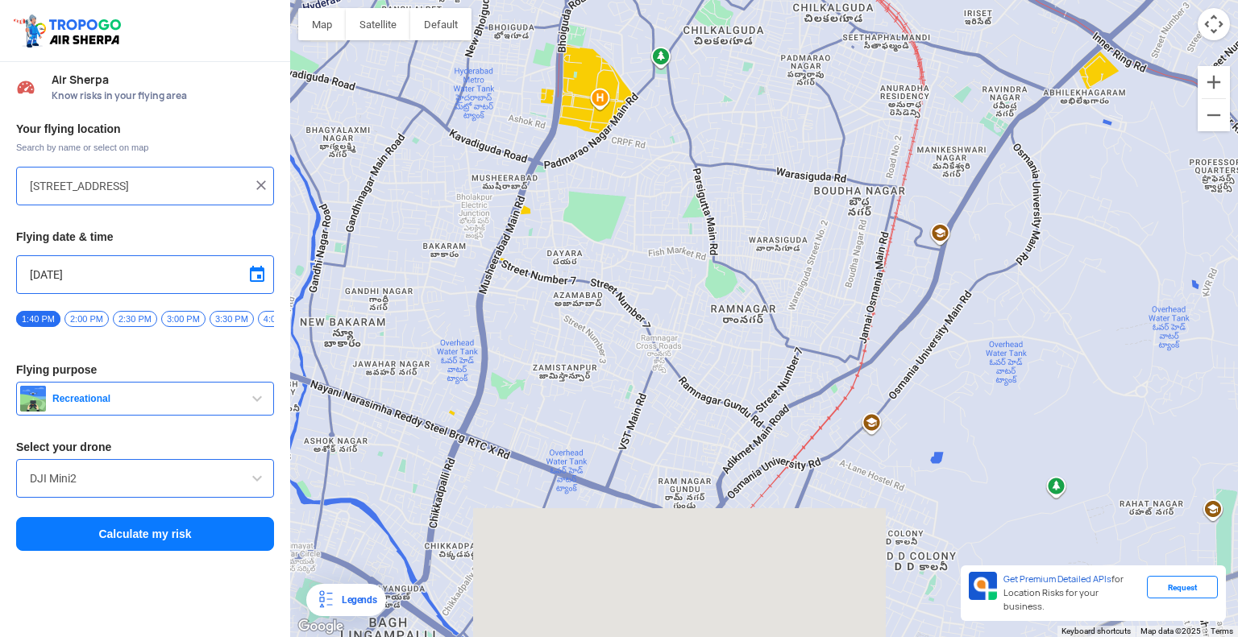
drag, startPoint x: 800, startPoint y: 96, endPoint x: 890, endPoint y: -52, distance: 173.6
click at [890, 0] on html "Location Risk Score Air Sherpa Know risks in your flying area Your flying locat…" at bounding box center [619, 318] width 1238 height 637
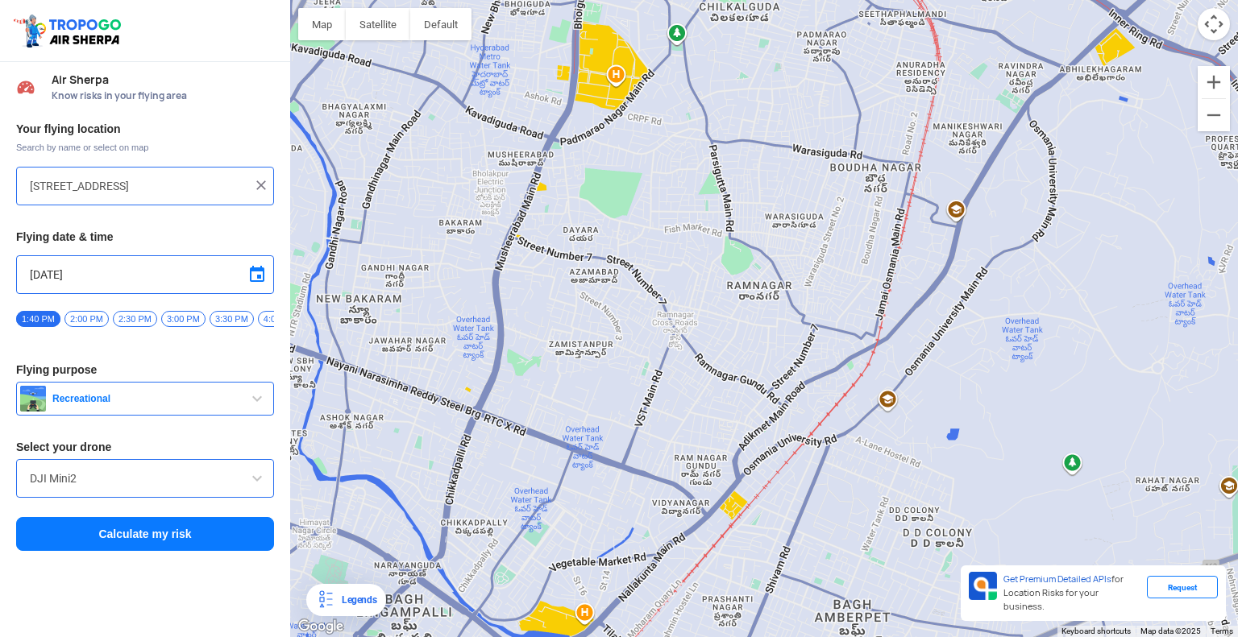
click at [264, 186] on img at bounding box center [261, 185] width 16 height 16
click at [230, 184] on input "text" at bounding box center [139, 185] width 218 height 19
type input "19-1-503, Doodh Bowli, Bahadurpura, Hyderabad, Telangana 500064, India"
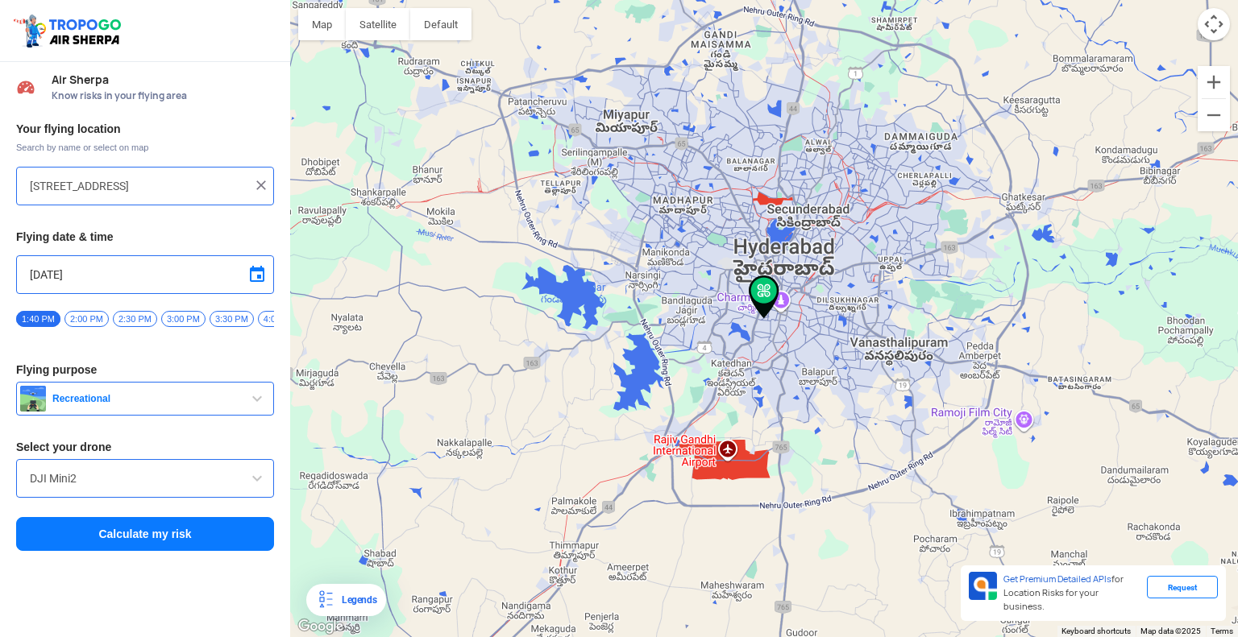
click at [131, 528] on button "Calculate my risk" at bounding box center [145, 534] width 258 height 34
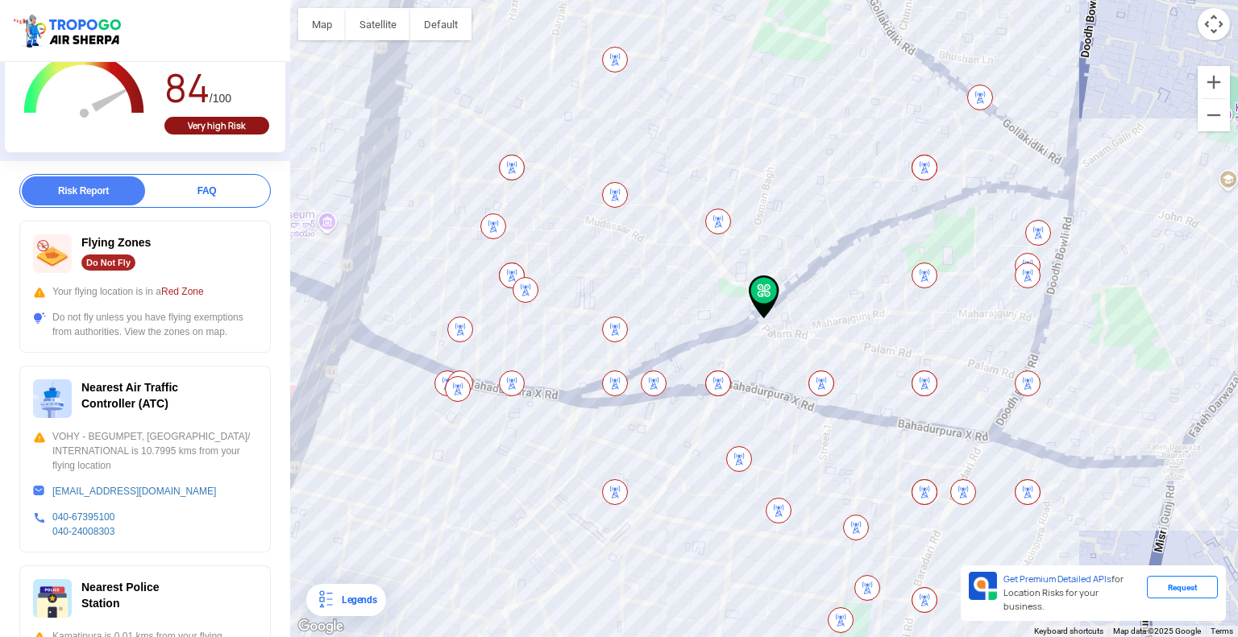
scroll to position [160, 0]
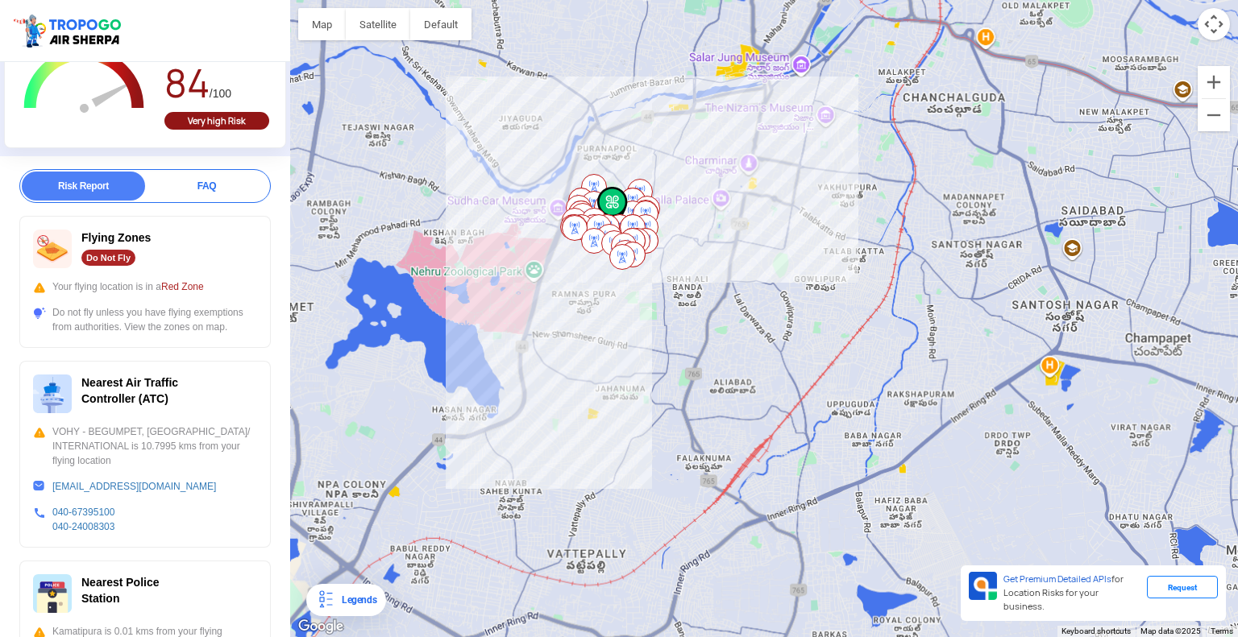
drag, startPoint x: 537, startPoint y: 268, endPoint x: 621, endPoint y: 216, distance: 98.4
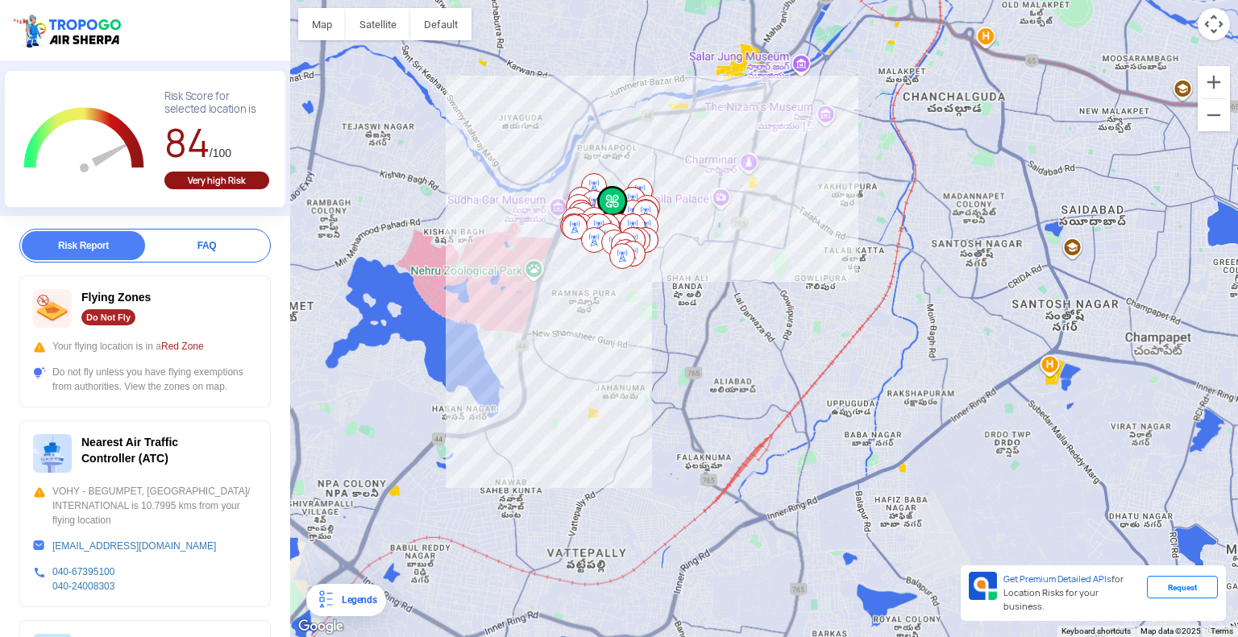
scroll to position [102, 0]
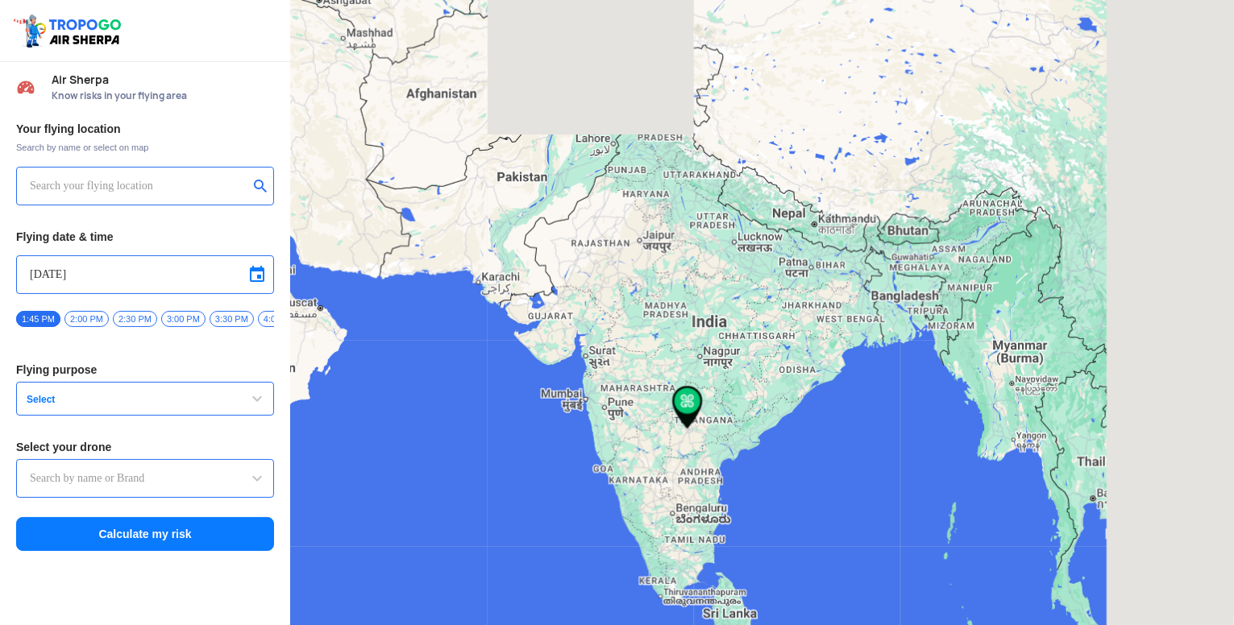
type input "DJI Mini2"
type input "Taher Manzil, [STREET_ADDRESS][PERSON_NAME]"
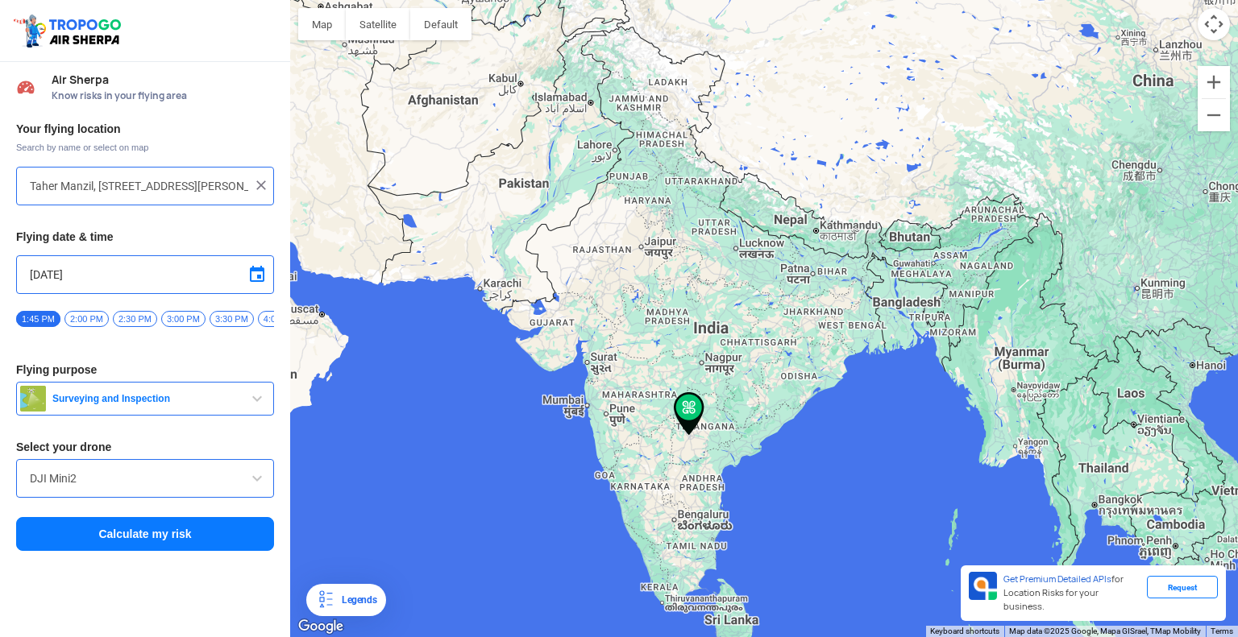
click at [239, 409] on button "Surveying and Inspection" at bounding box center [145, 399] width 258 height 34
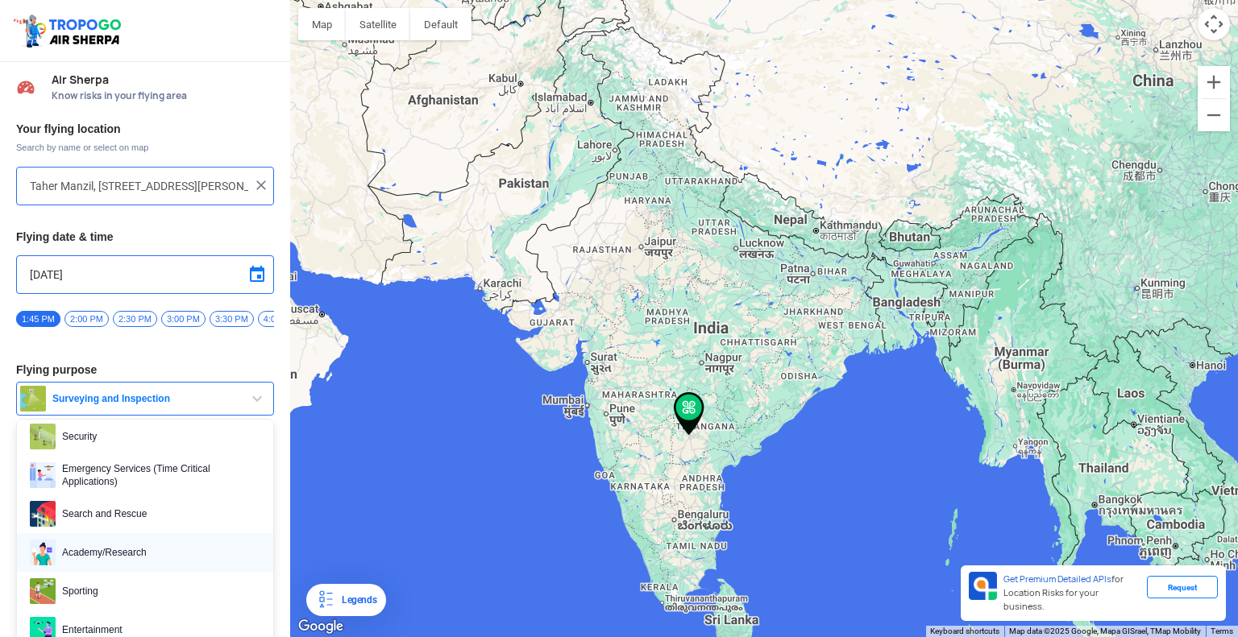
scroll to position [69, 0]
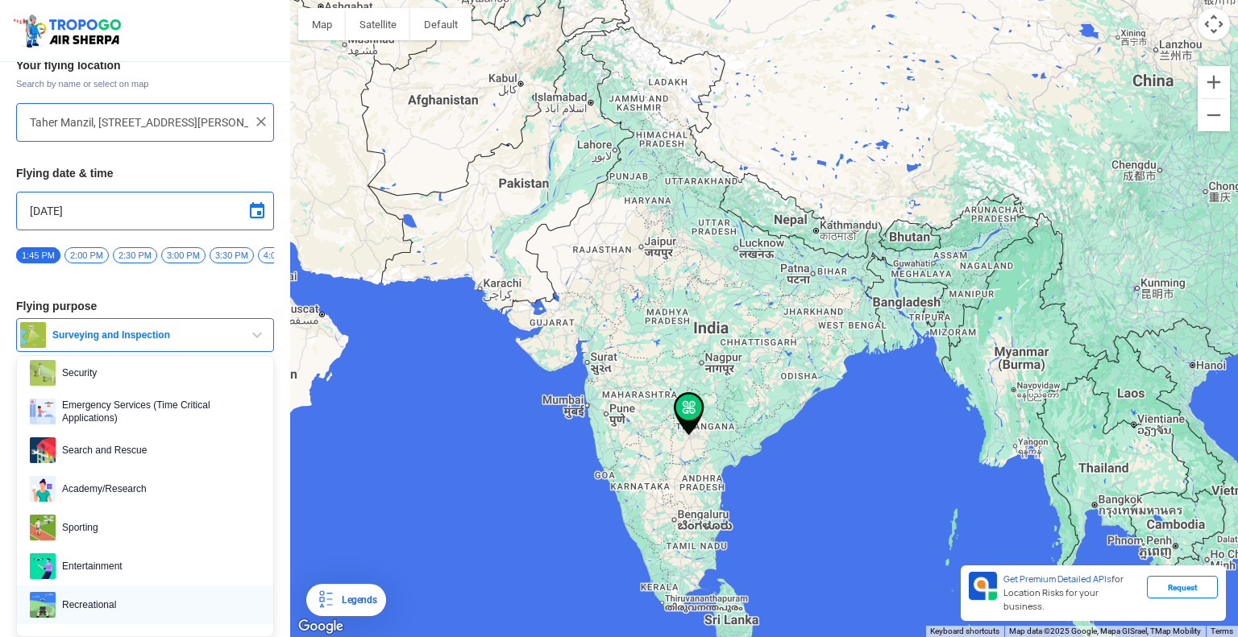
click at [138, 600] on span "Recreational" at bounding box center [158, 605] width 205 height 26
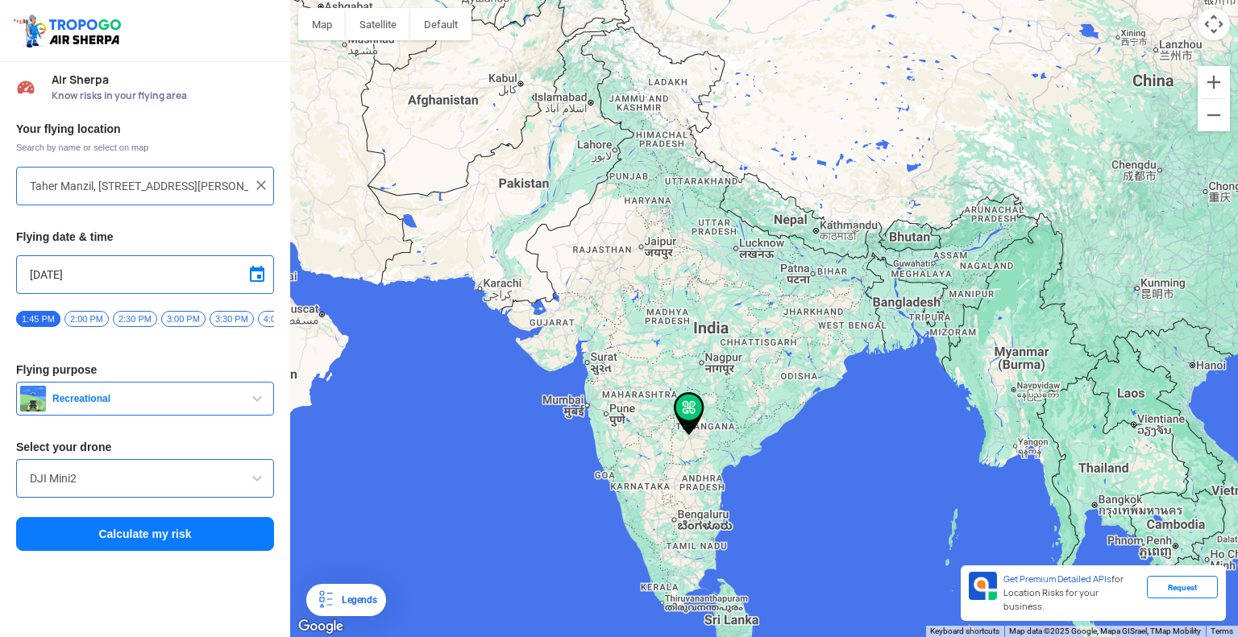
click at [170, 550] on button "Calculate my risk" at bounding box center [145, 534] width 258 height 34
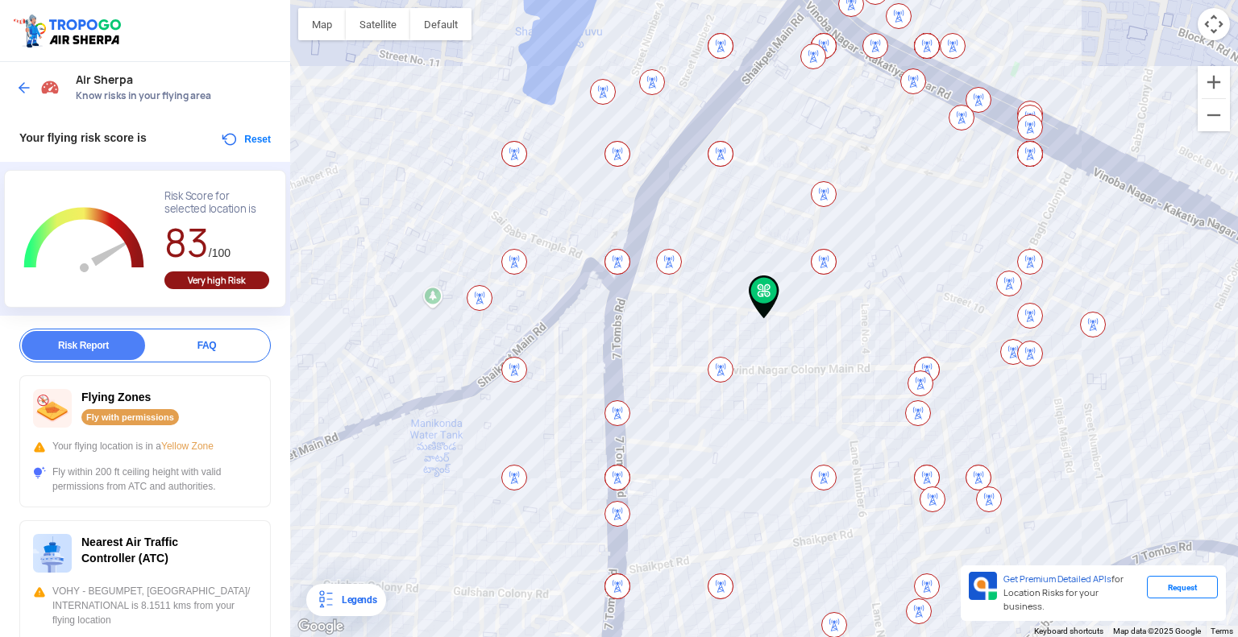
scroll to position [5, 0]
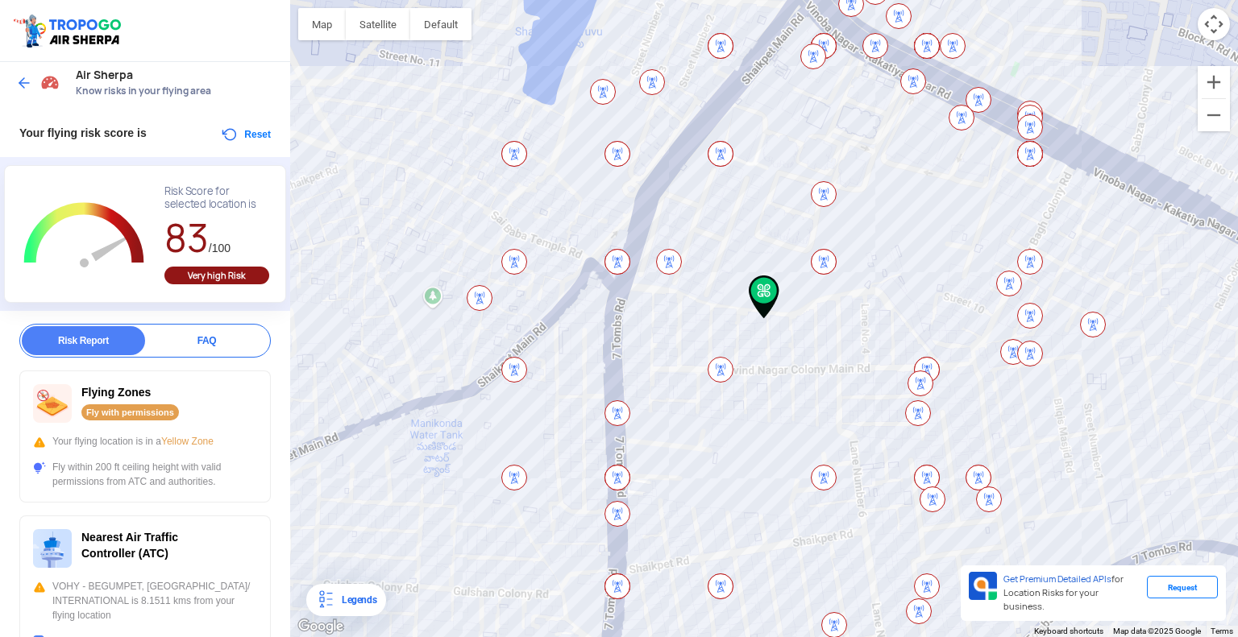
drag, startPoint x: 268, startPoint y: 455, endPoint x: 273, endPoint y: 418, distance: 37.5
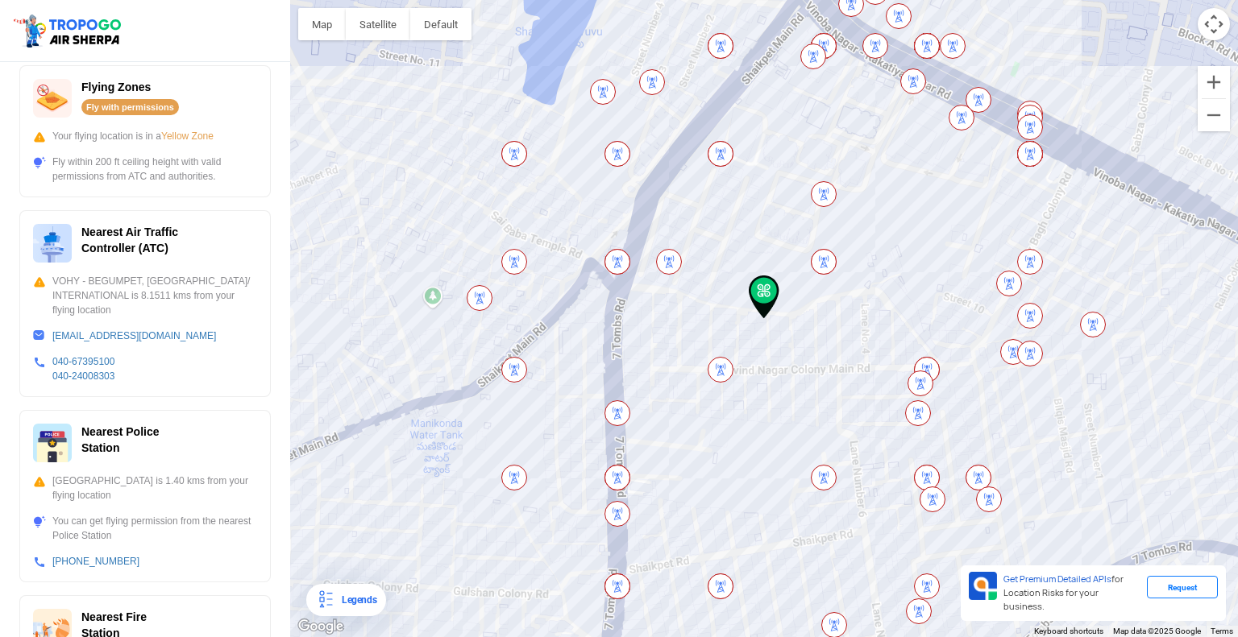
scroll to position [315, 0]
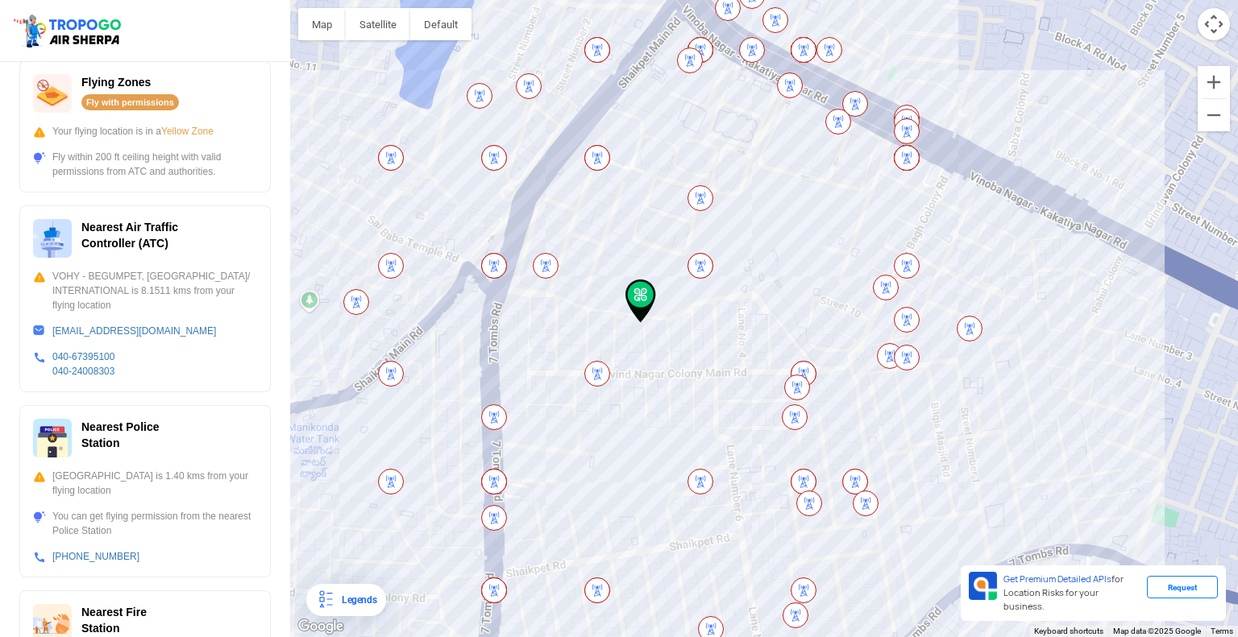
drag, startPoint x: 632, startPoint y: 395, endPoint x: 622, endPoint y: 438, distance: 43.8
click at [622, 438] on div at bounding box center [764, 318] width 948 height 637
drag, startPoint x: 233, startPoint y: 170, endPoint x: 213, endPoint y: 202, distance: 38.0
click at [213, 202] on div "Flying Zones Fly with permissions Your flying location is in a Yellow Zone Fly …" at bounding box center [144, 443] width 251 height 767
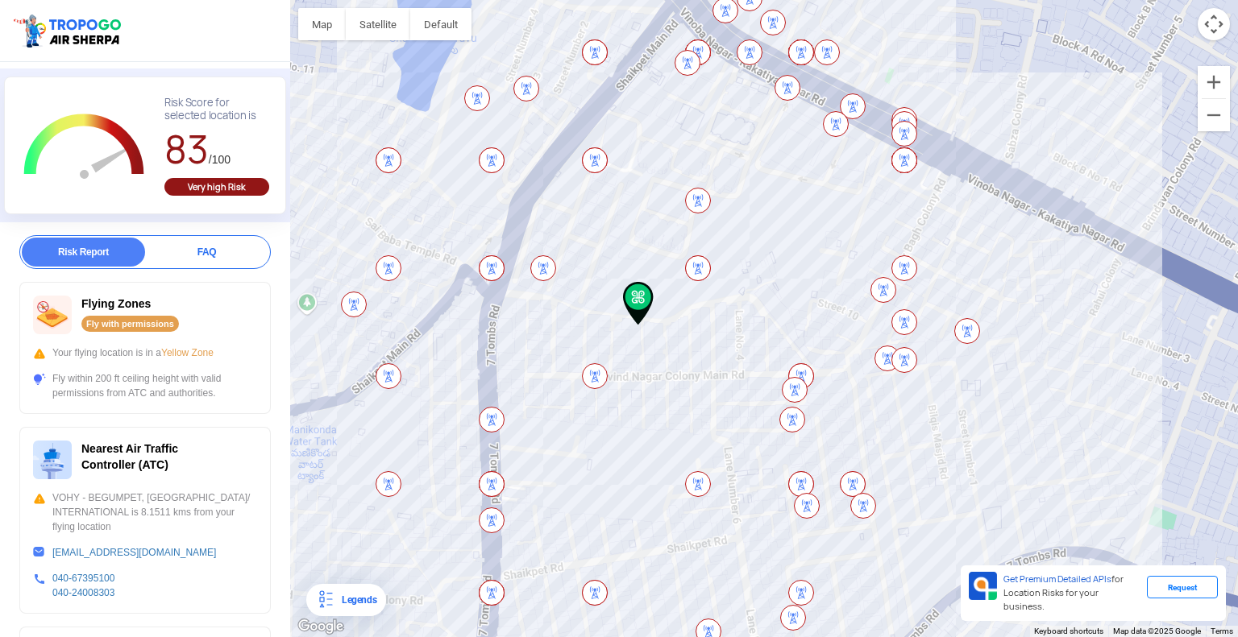
click at [217, 212] on div "L Zoom Out Chart created using amCharts library Risk Score for selected locatio…" at bounding box center [145, 146] width 282 height 138
